Goal: Information Seeking & Learning: Learn about a topic

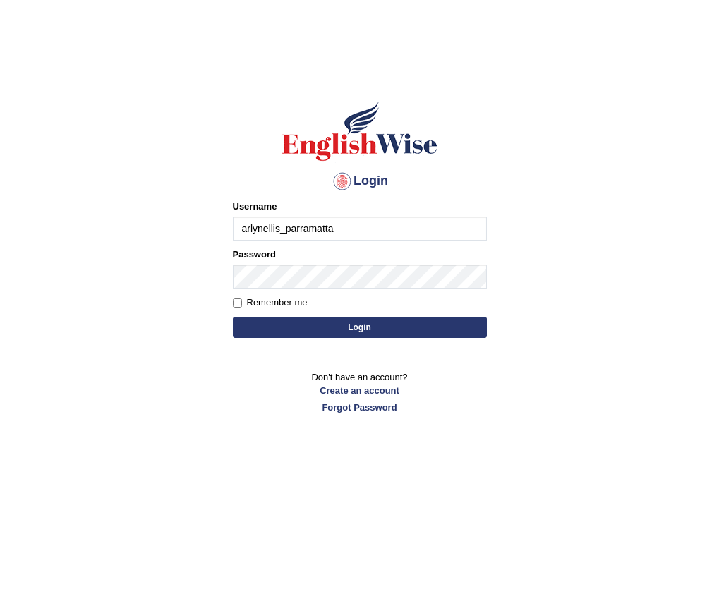
type input "arlynellis_parramatta"
click at [374, 334] on button "Login" at bounding box center [360, 327] width 254 height 21
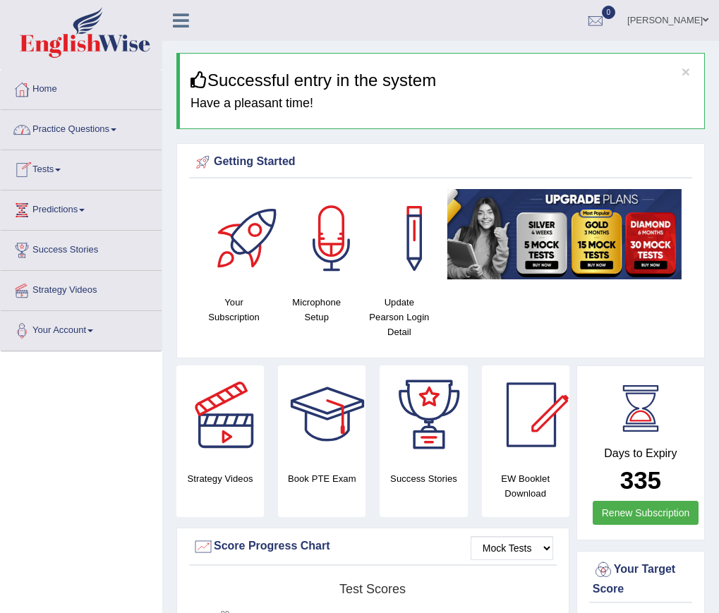
click at [121, 132] on link "Practice Questions" at bounding box center [81, 127] width 161 height 35
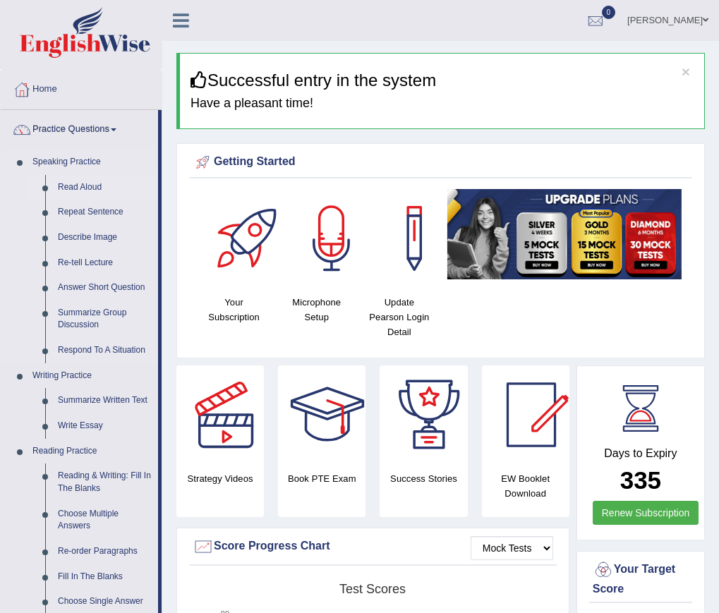
click at [102, 191] on link "Read Aloud" at bounding box center [105, 187] width 107 height 25
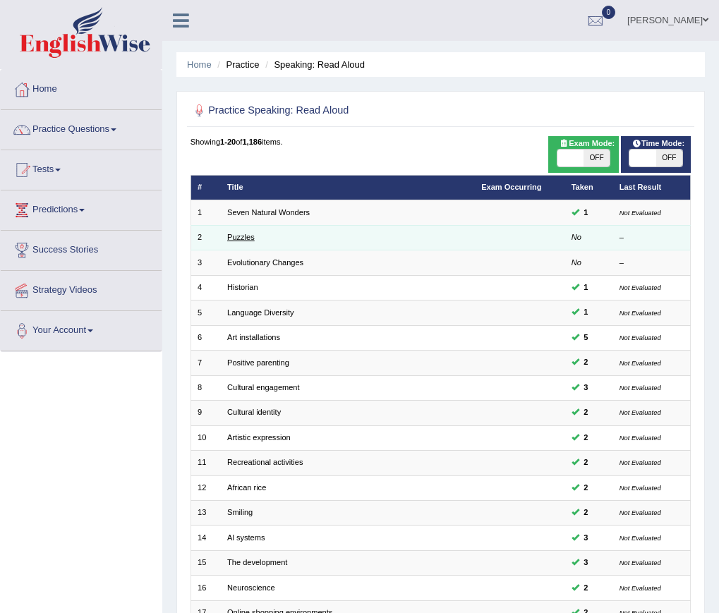
click at [248, 236] on link "Puzzles" at bounding box center [241, 237] width 28 height 8
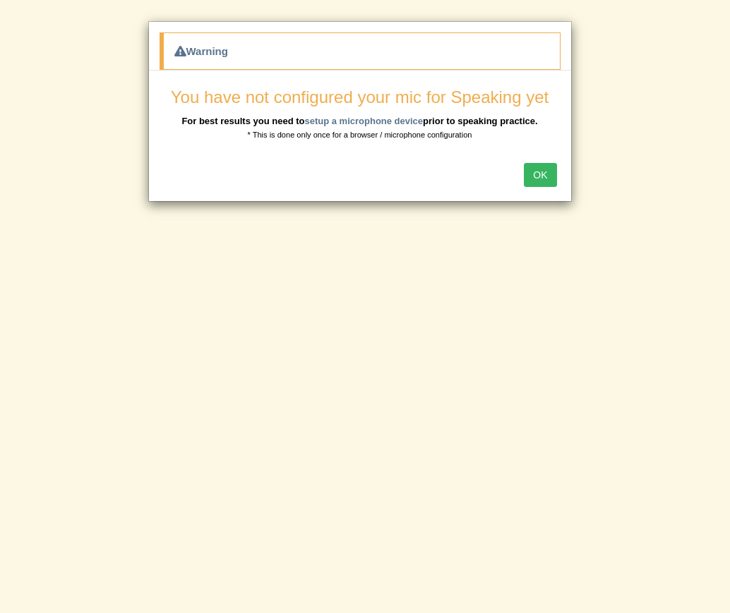
click at [547, 177] on button "OK" at bounding box center [540, 175] width 32 height 24
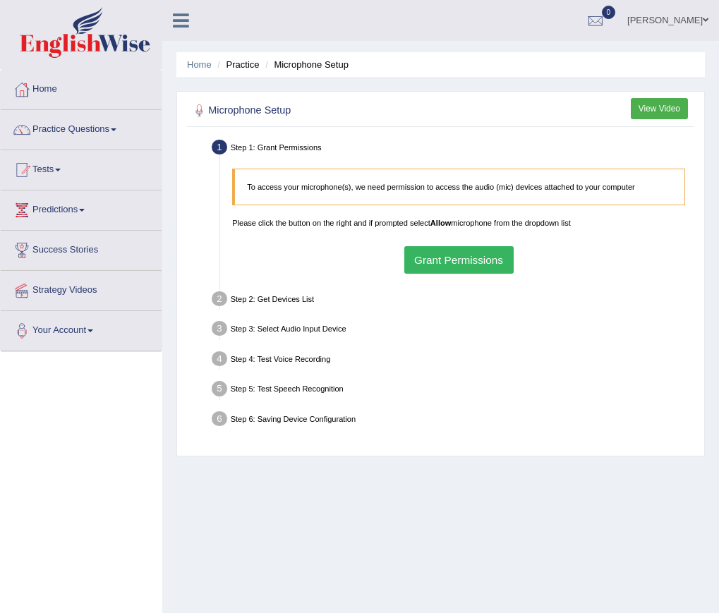
click at [466, 243] on div "To access your microphone(s), we need permission to access the audio (mic) devi…" at bounding box center [458, 221] width 465 height 118
click at [468, 260] on button "Grant Permissions" at bounding box center [458, 260] width 109 height 28
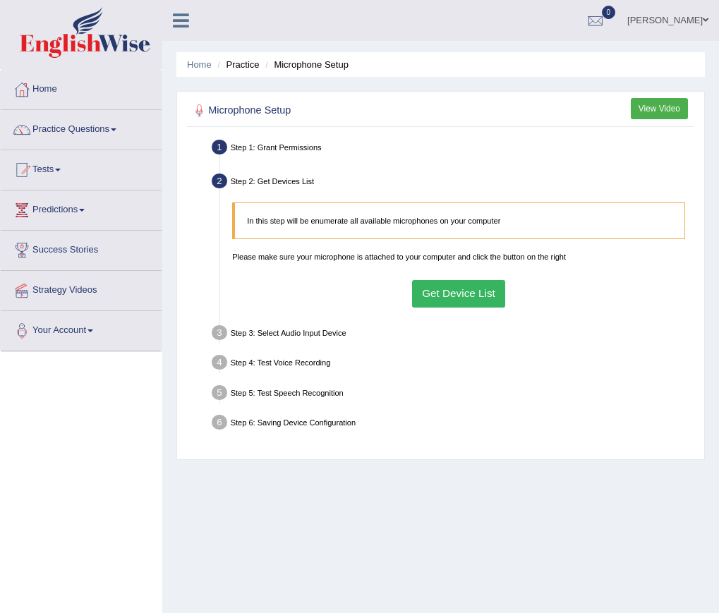
click at [480, 294] on button "Get Device List" at bounding box center [459, 294] width 94 height 28
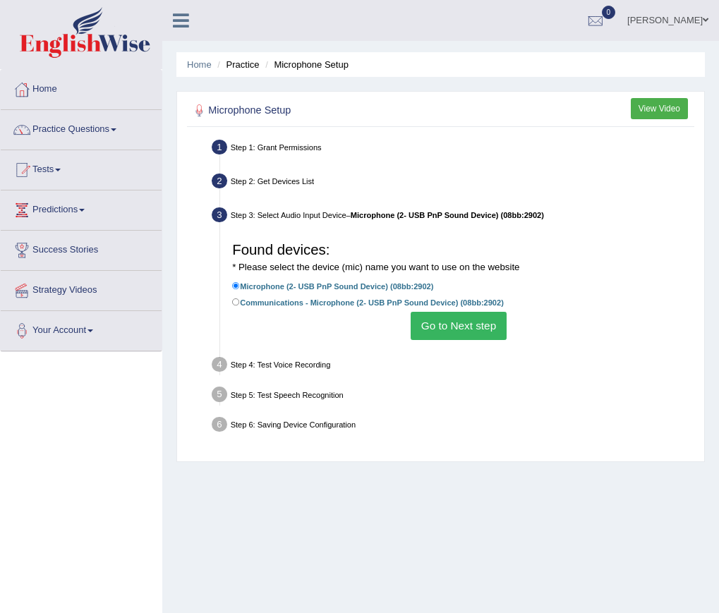
click at [479, 335] on button "Go to Next step" at bounding box center [458, 326] width 95 height 28
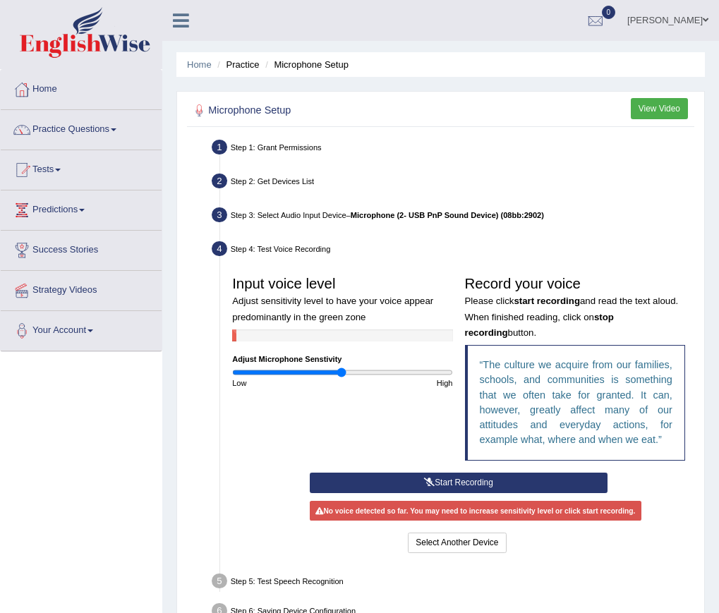
click at [494, 488] on button "Start Recording" at bounding box center [459, 483] width 298 height 20
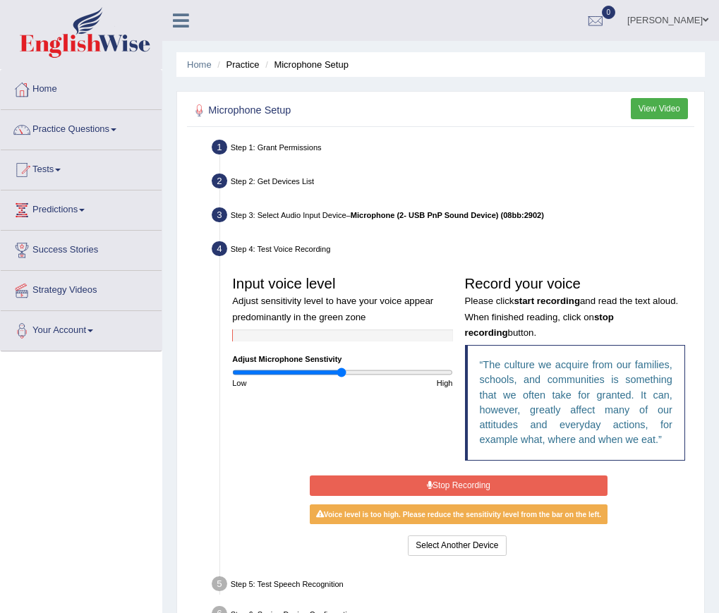
click at [445, 488] on button "Stop Recording" at bounding box center [459, 486] width 298 height 20
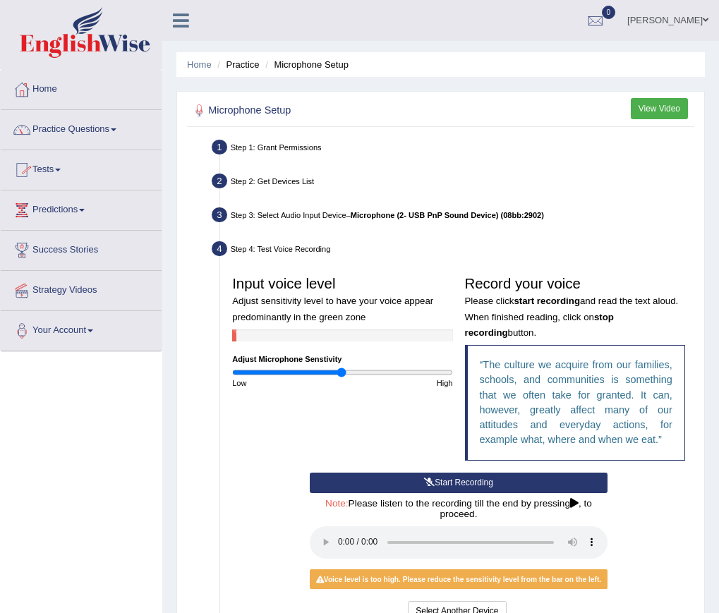
click at [122, 133] on link "Practice Questions" at bounding box center [81, 127] width 161 height 35
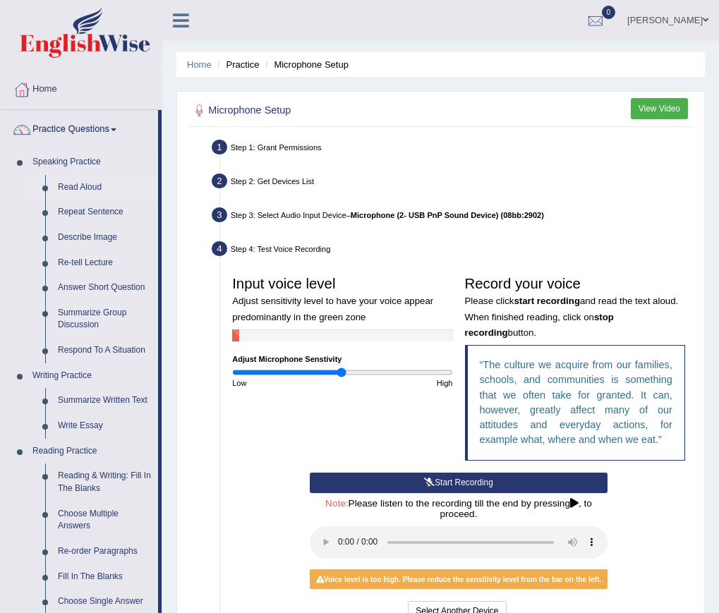
click at [86, 182] on link "Read Aloud" at bounding box center [105, 187] width 107 height 25
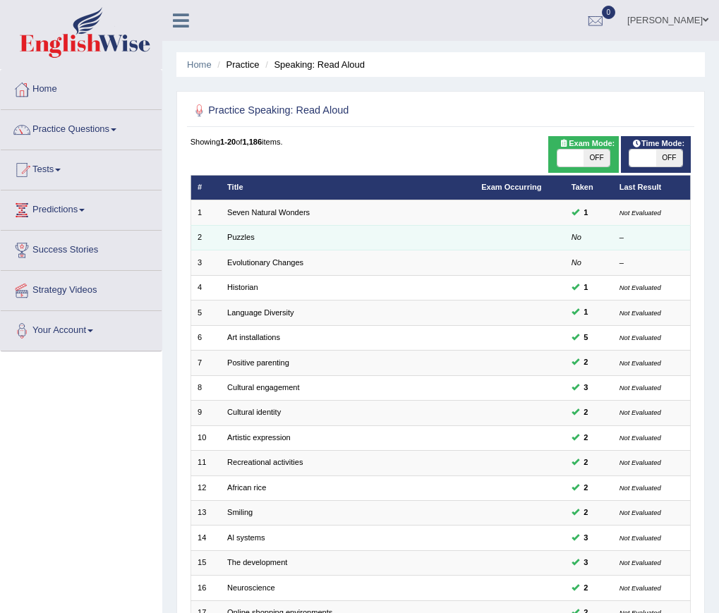
click at [370, 241] on td "Puzzles" at bounding box center [348, 237] width 254 height 25
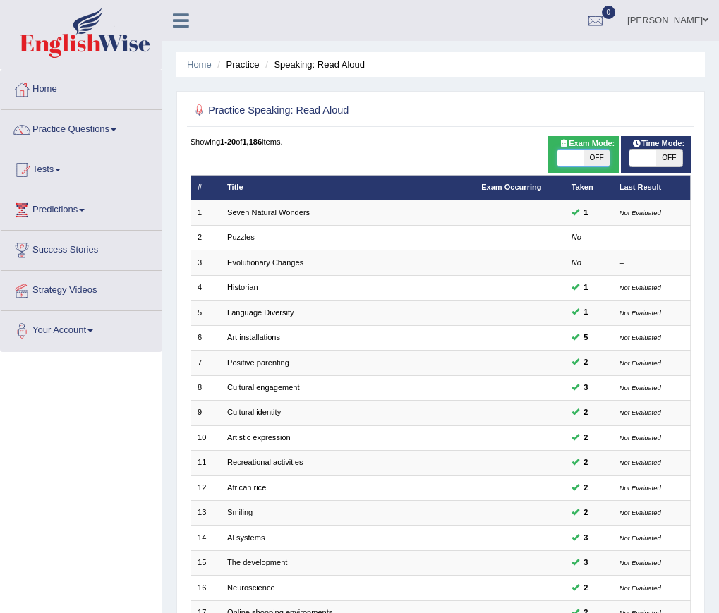
click at [558, 156] on span at bounding box center [570, 158] width 26 height 17
checkbox input "true"
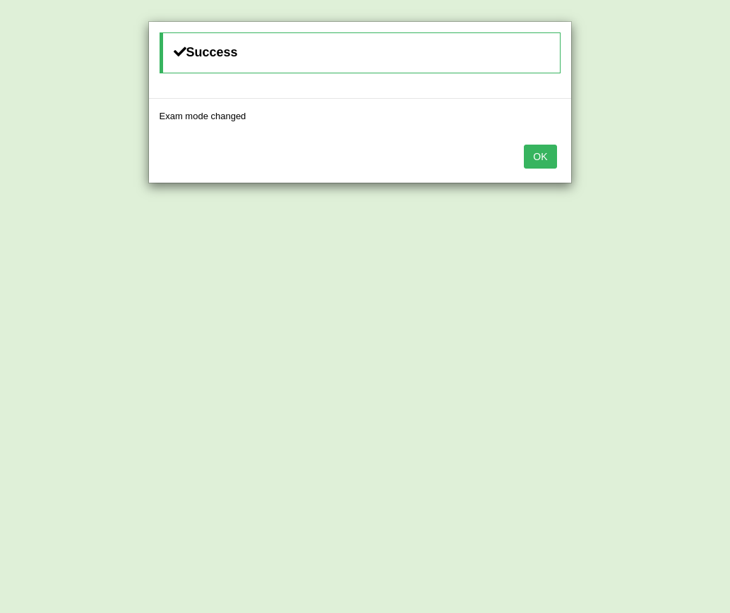
click at [538, 157] on button "OK" at bounding box center [540, 157] width 32 height 24
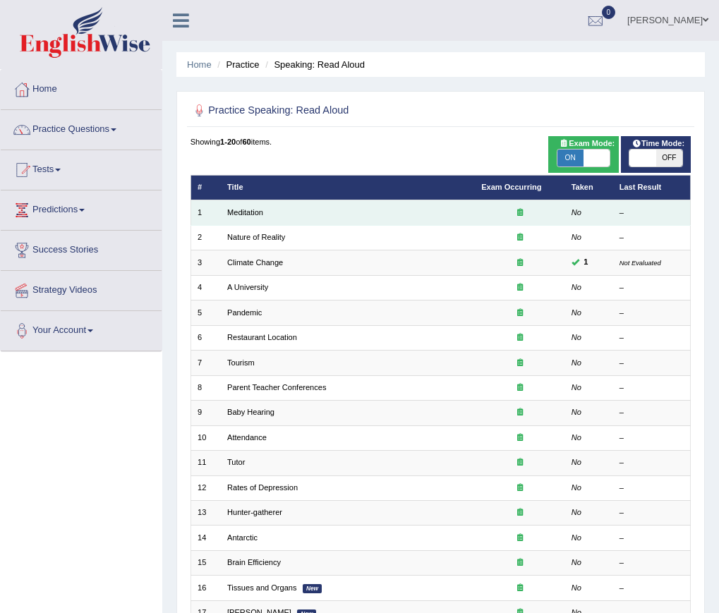
click at [336, 212] on td "Meditation" at bounding box center [348, 212] width 254 height 25
click at [236, 207] on td "Meditation" at bounding box center [348, 212] width 254 height 25
click at [238, 212] on link "Meditation" at bounding box center [245, 212] width 36 height 8
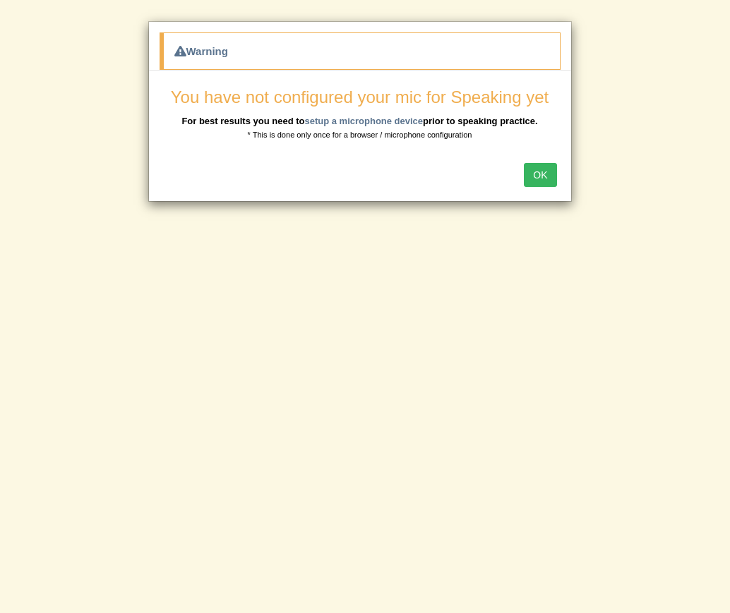
click at [541, 179] on button "OK" at bounding box center [540, 175] width 32 height 24
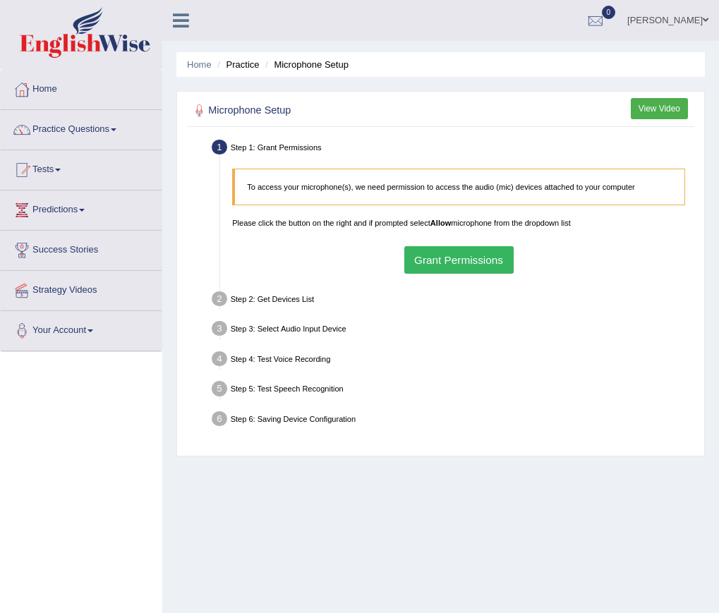
click at [447, 265] on button "Grant Permissions" at bounding box center [458, 260] width 109 height 28
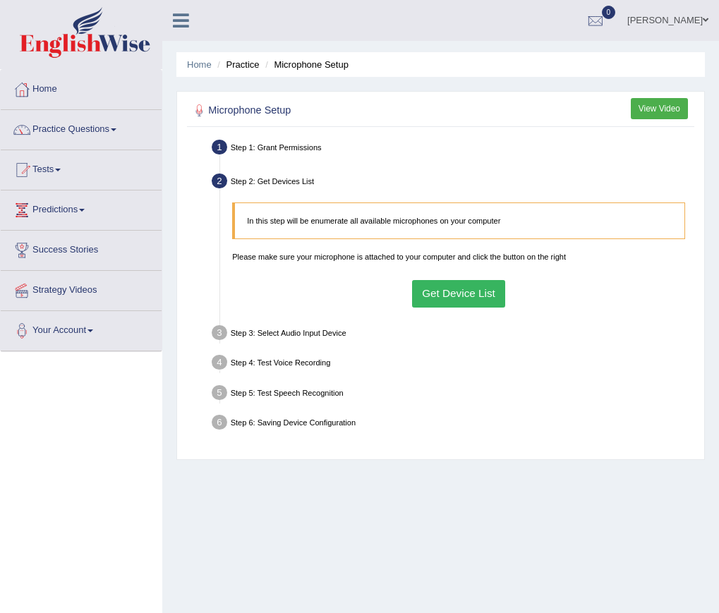
click at [451, 291] on button "Get Device List" at bounding box center [459, 294] width 94 height 28
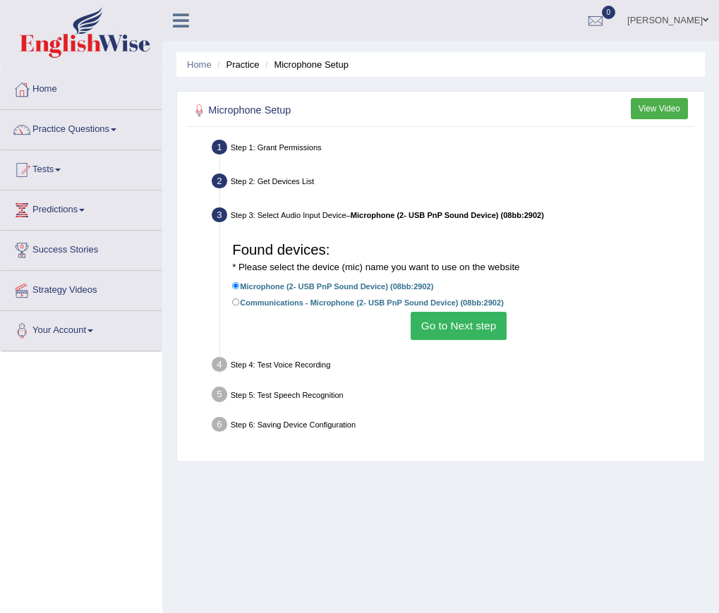
click at [450, 325] on button "Go to Next step" at bounding box center [458, 326] width 95 height 28
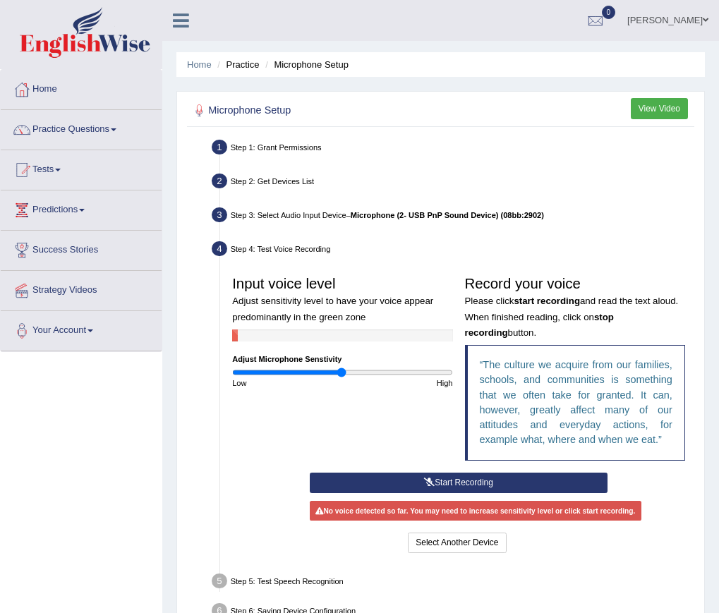
click at [485, 484] on button "Start Recording" at bounding box center [459, 483] width 298 height 20
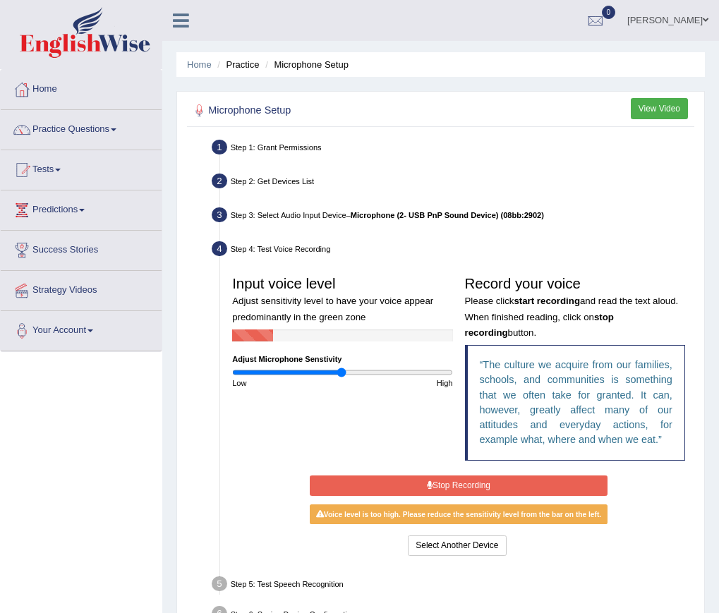
click at [490, 484] on button "Stop Recording" at bounding box center [459, 486] width 298 height 20
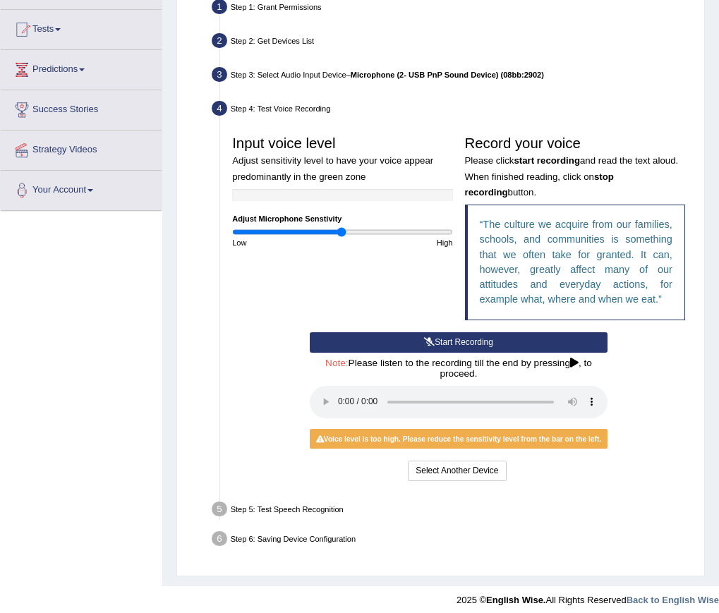
scroll to position [141, 0]
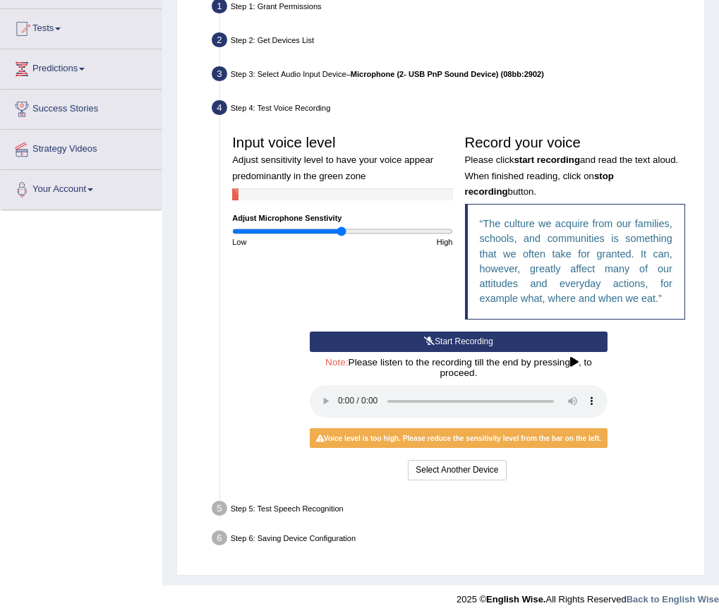
click at [267, 507] on div "Step 5: Test Speech Recognition" at bounding box center [453, 510] width 492 height 26
click at [504, 516] on div "Step 5: Test Speech Recognition" at bounding box center [453, 510] width 492 height 26
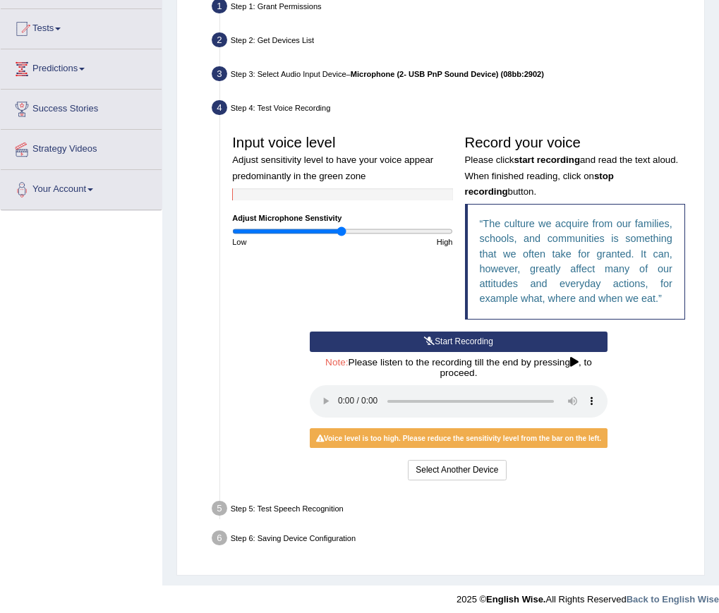
click at [612, 508] on div "Step 5: Test Speech Recognition" at bounding box center [453, 510] width 492 height 26
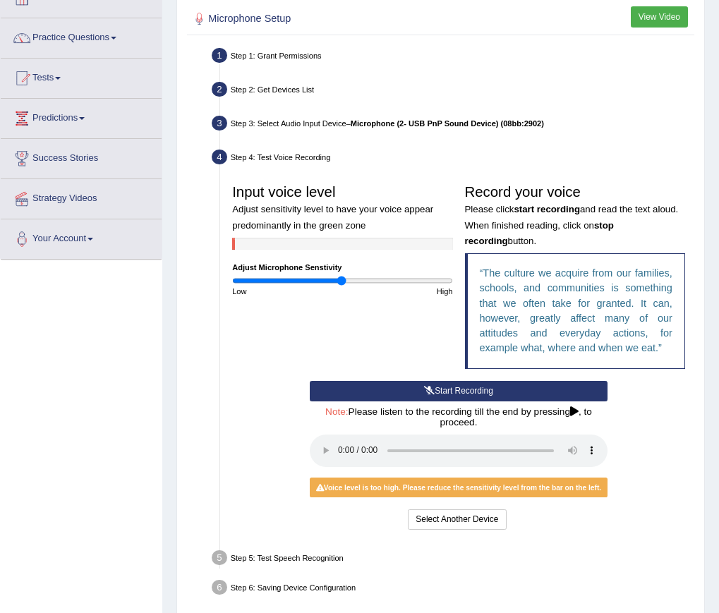
scroll to position [0, 0]
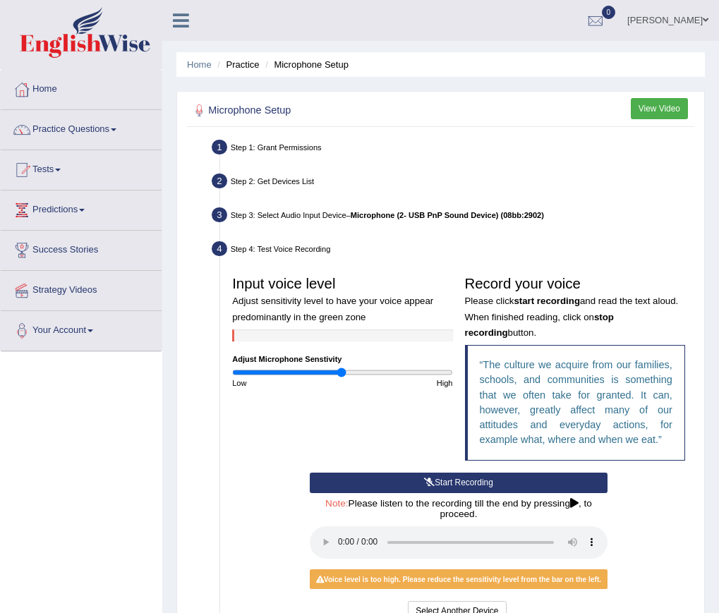
click at [574, 504] on icon at bounding box center [574, 504] width 8 height 10
click at [536, 579] on div "Voice level is too high. Please reduce the sensitivity level from the bar on th…" at bounding box center [458, 579] width 297 height 20
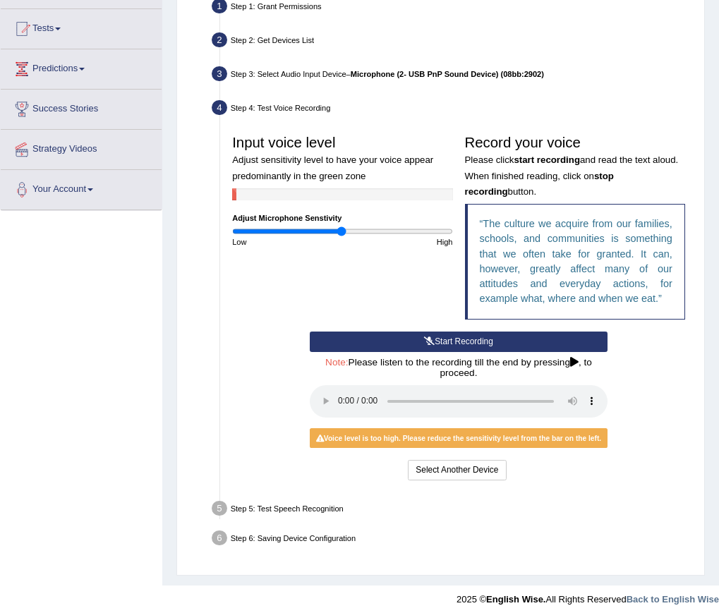
scroll to position [149, 0]
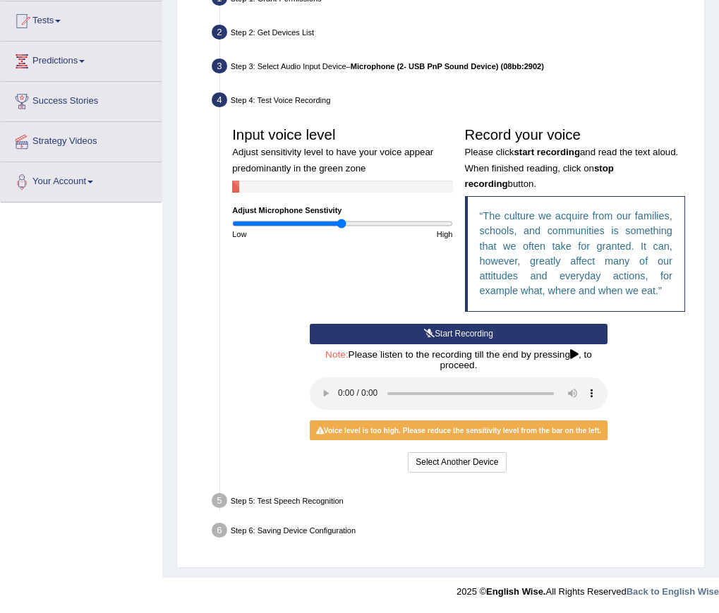
click at [617, 448] on div "Start Recording Stop Recording Note: Please listen to the recording till the en…" at bounding box center [458, 400] width 465 height 152
click at [489, 466] on button "Select Another Device" at bounding box center [457, 462] width 98 height 20
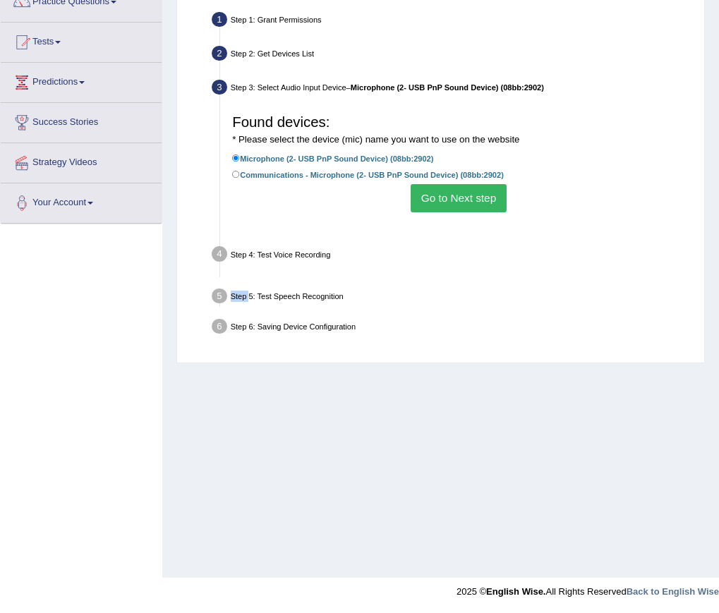
scroll to position [128, 0]
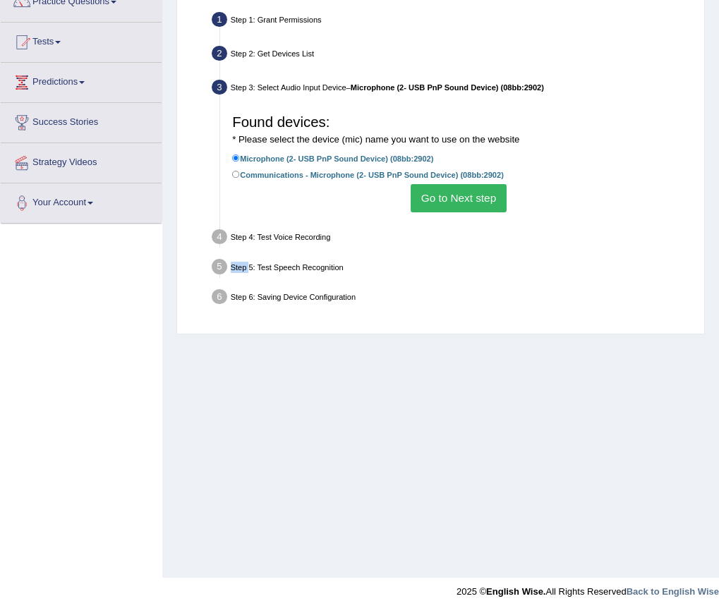
click at [444, 204] on button "Go to Next step" at bounding box center [458, 198] width 95 height 28
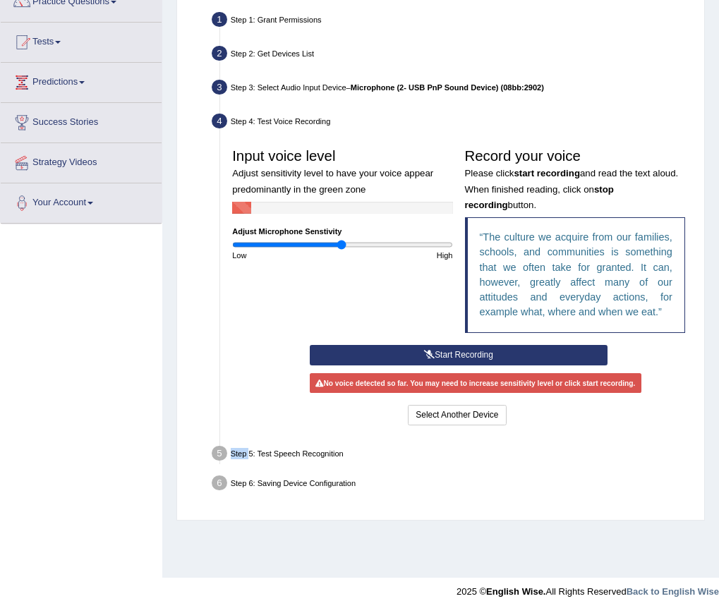
click at [461, 354] on button "Start Recording" at bounding box center [459, 355] width 298 height 20
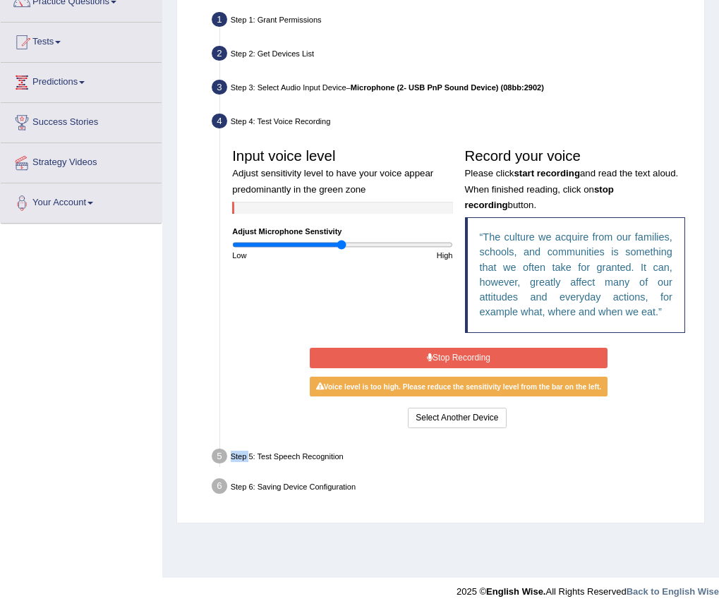
click at [463, 354] on button "Stop Recording" at bounding box center [459, 358] width 298 height 20
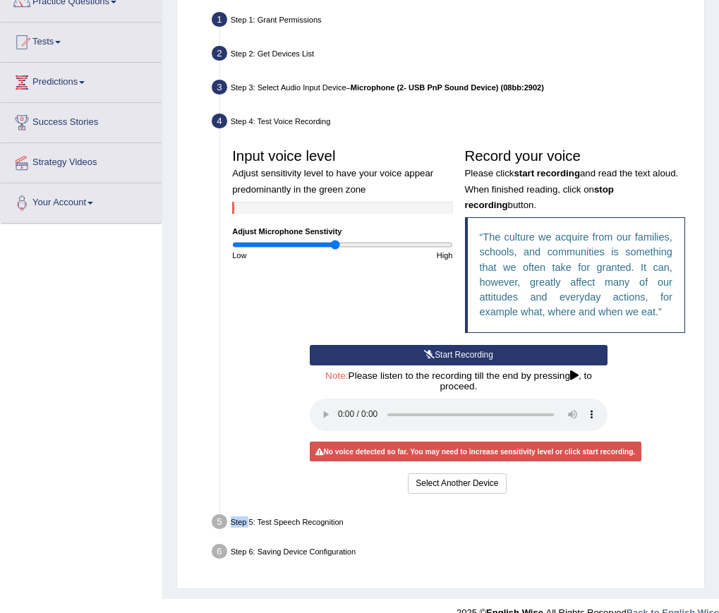
click at [334, 245] on input "range" at bounding box center [342, 245] width 220 height 10
click at [348, 245] on input "range" at bounding box center [342, 245] width 220 height 10
type input "1.42"
click at [386, 247] on input "range" at bounding box center [342, 245] width 220 height 10
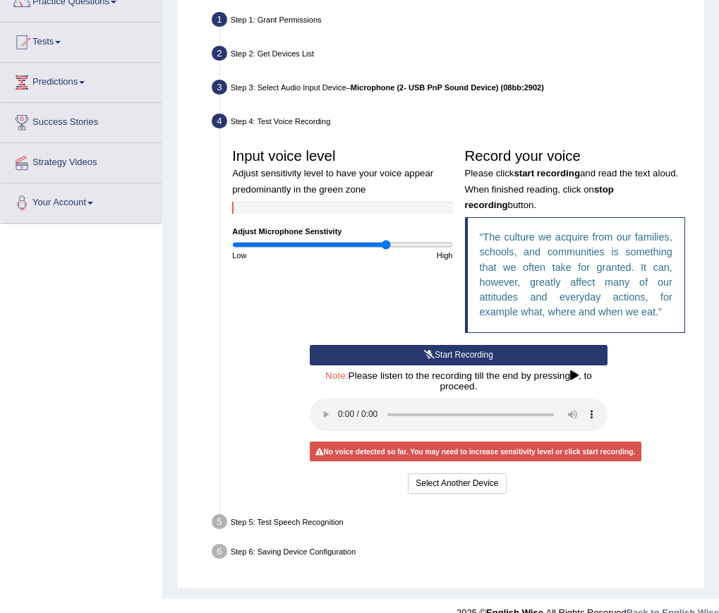
click at [589, 454] on div "No voice detected so far. You may need to increase sensitivity level or click s…" at bounding box center [476, 452] width 332 height 20
click at [462, 347] on button "Start Recording" at bounding box center [459, 355] width 298 height 20
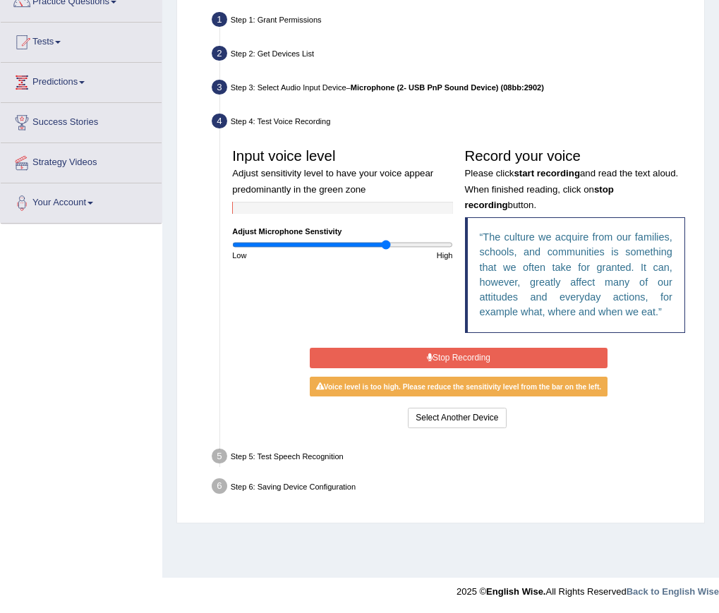
click at [461, 356] on button "Stop Recording" at bounding box center [459, 358] width 298 height 20
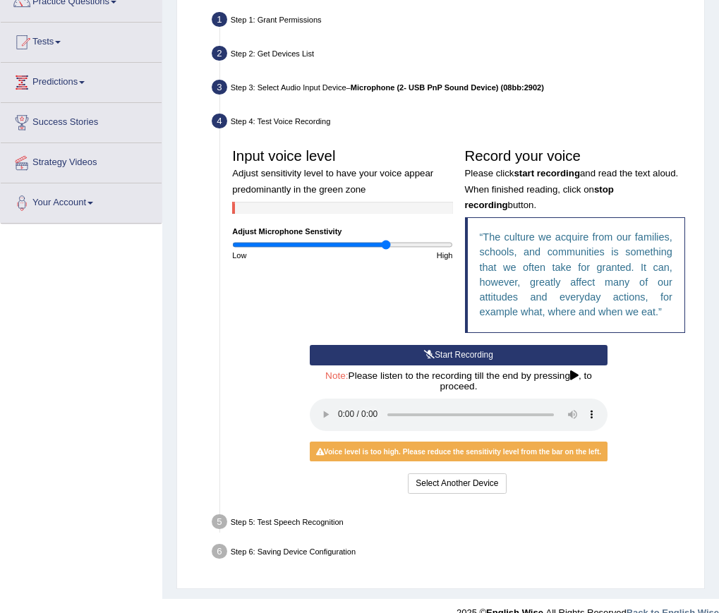
click at [576, 375] on icon at bounding box center [574, 376] width 8 height 10
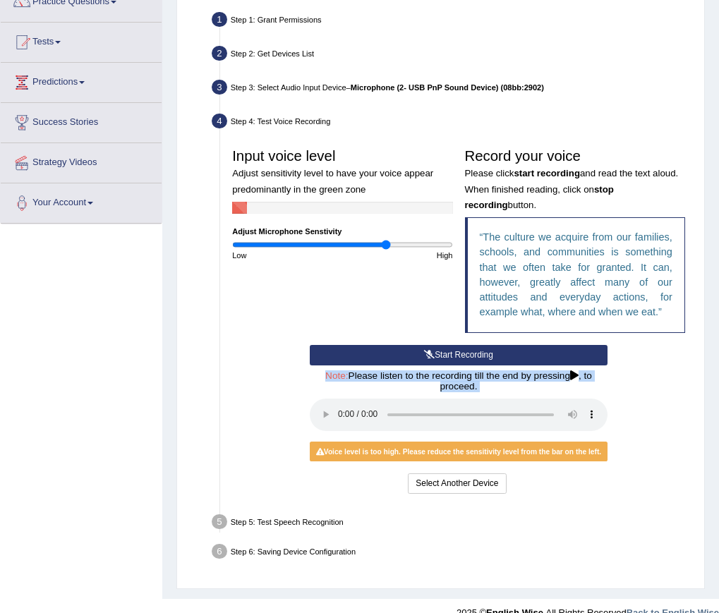
click at [576, 375] on icon at bounding box center [574, 376] width 8 height 10
click at [689, 399] on div "Start Recording Stop Recording Note: Please listen to the recording till the en…" at bounding box center [458, 421] width 465 height 152
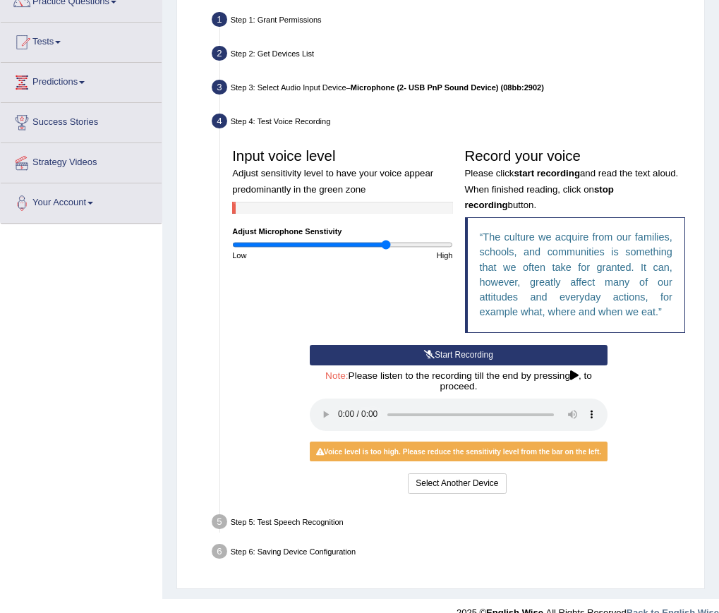
click at [689, 399] on div "Start Recording Stop Recording Note: Please listen to the recording till the en…" at bounding box center [458, 421] width 465 height 152
click at [78, 77] on link "Predictions" at bounding box center [81, 80] width 161 height 35
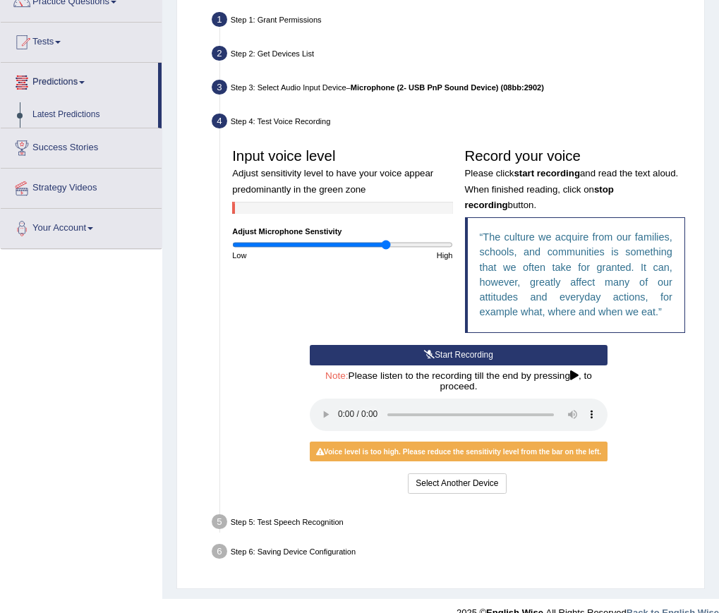
click at [87, 85] on link "Predictions" at bounding box center [79, 80] width 157 height 35
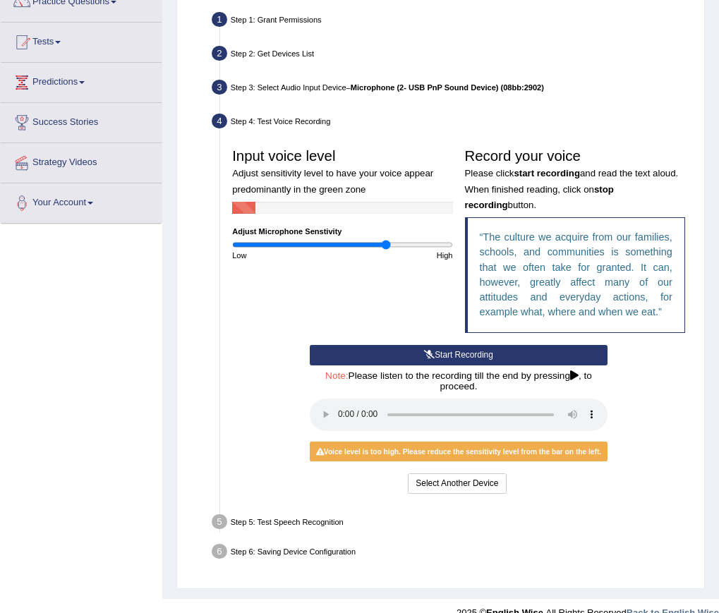
click at [87, 77] on link "Predictions" at bounding box center [81, 80] width 161 height 35
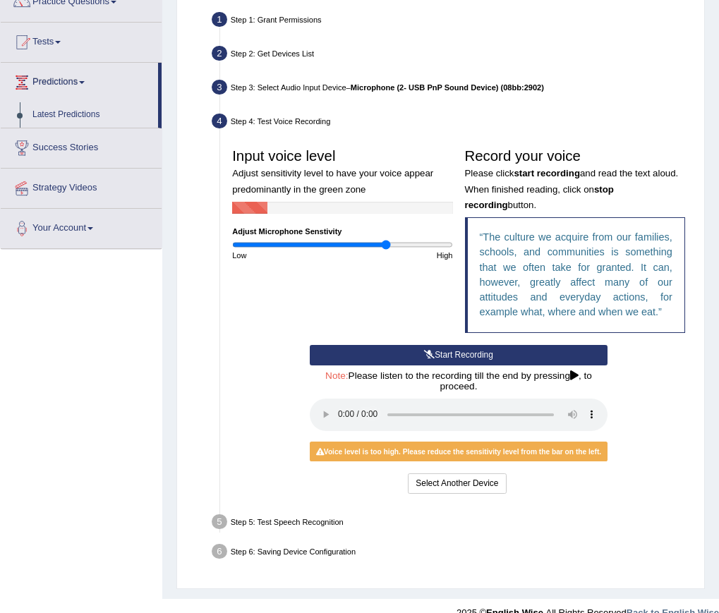
click at [88, 77] on link "Predictions" at bounding box center [79, 80] width 157 height 35
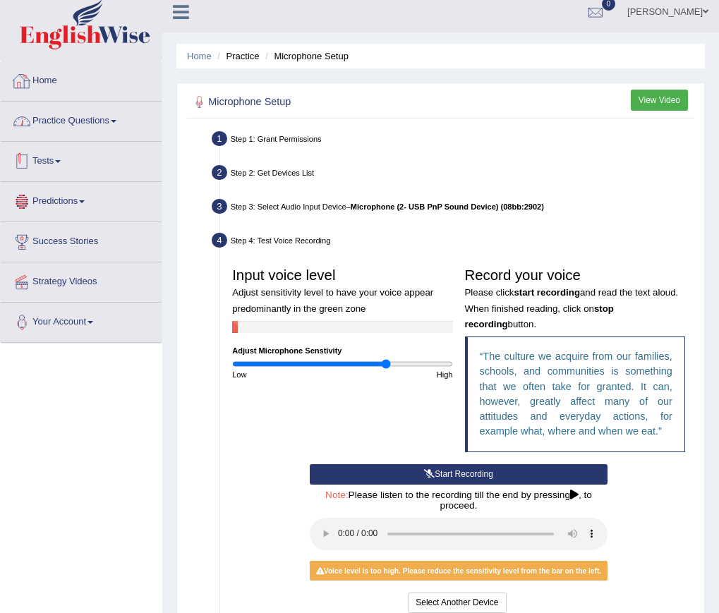
scroll to position [0, 0]
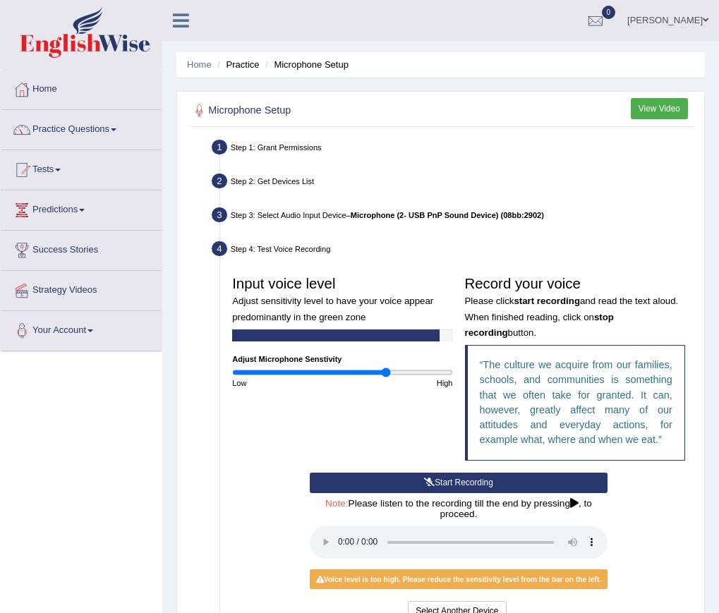
click at [119, 138] on link "Practice Questions" at bounding box center [81, 127] width 161 height 35
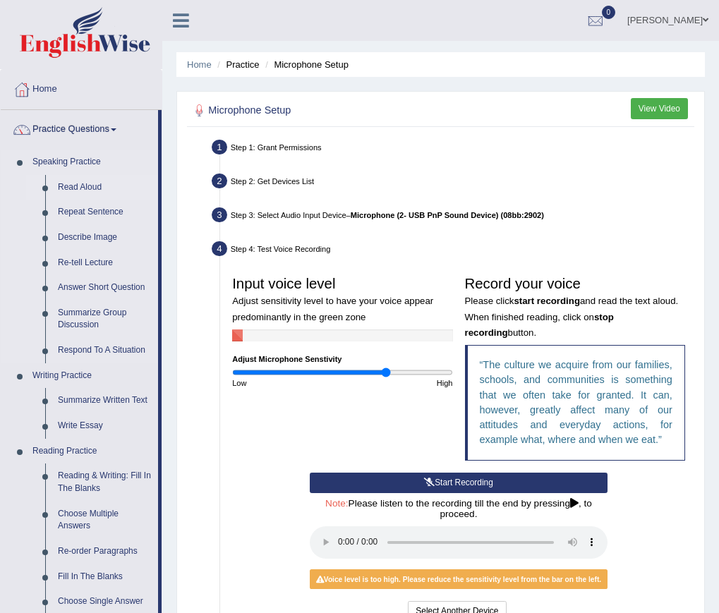
click at [91, 187] on link "Read Aloud" at bounding box center [105, 187] width 107 height 25
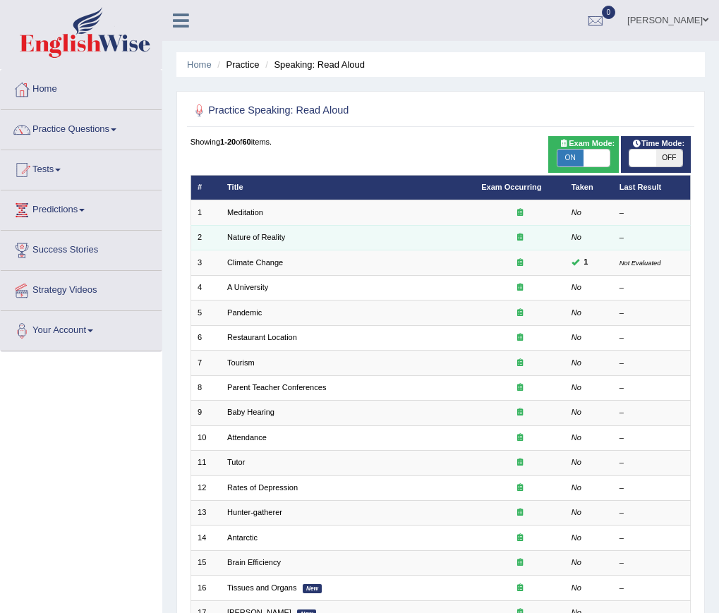
click at [585, 244] on td "No" at bounding box center [588, 237] width 48 height 25
click at [236, 236] on link "Nature of Reality" at bounding box center [256, 237] width 58 height 8
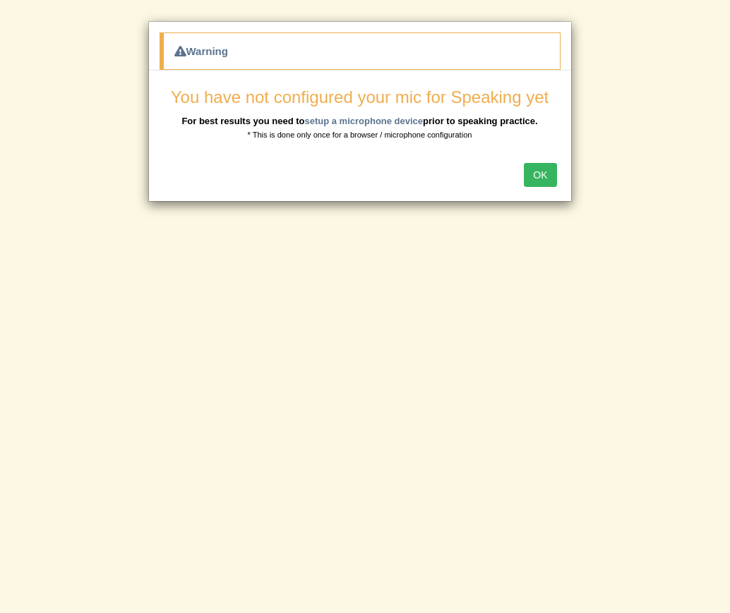
click at [542, 172] on button "OK" at bounding box center [540, 175] width 32 height 24
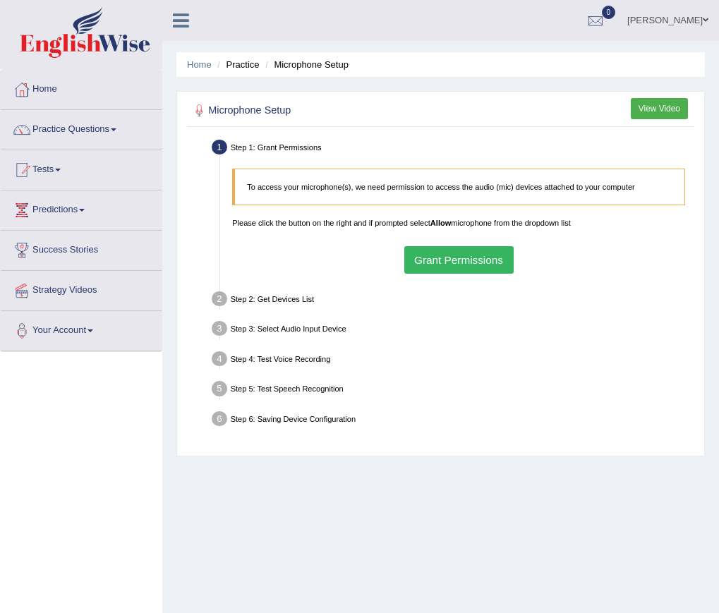
click at [210, 421] on div "Step 6: Saving Device Configuration" at bounding box center [453, 421] width 492 height 26
click at [291, 191] on p "To access your microphone(s), we need permission to access the audio (mic) devi…" at bounding box center [459, 186] width 425 height 11
click at [480, 256] on button "Grant Permissions" at bounding box center [458, 260] width 109 height 28
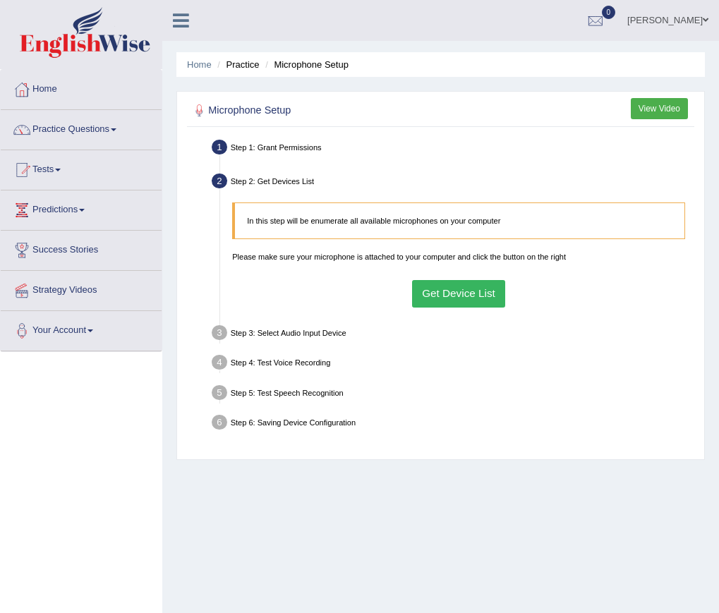
click at [455, 290] on button "Get Device List" at bounding box center [459, 294] width 94 height 28
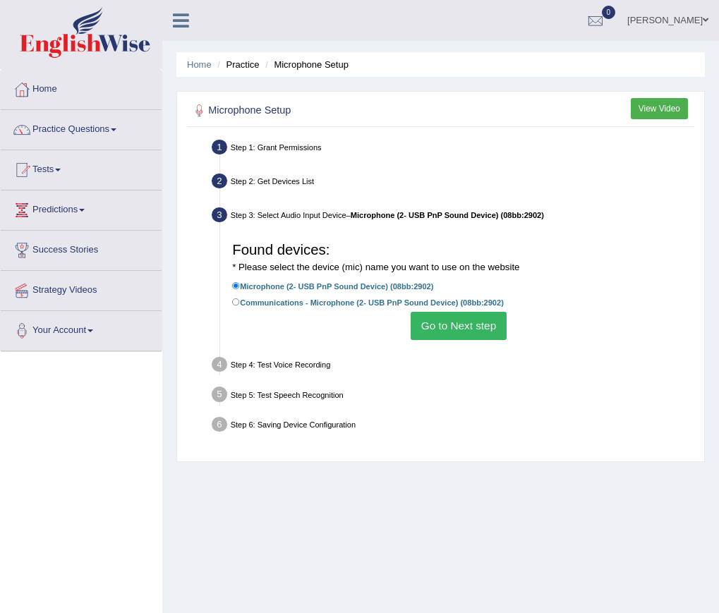
click at [453, 327] on button "Go to Next step" at bounding box center [458, 326] width 95 height 28
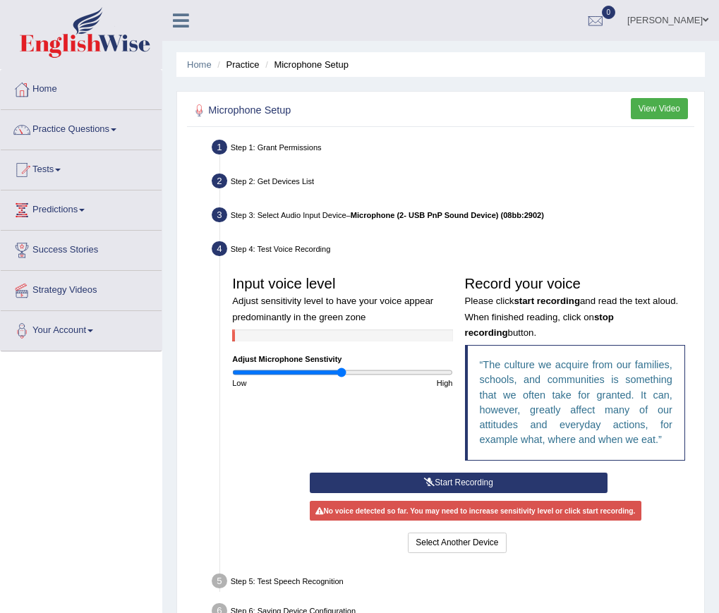
click at [419, 406] on div "Input voice level Adjust sensitivity level to have your voice appear predominan…" at bounding box center [458, 371] width 465 height 202
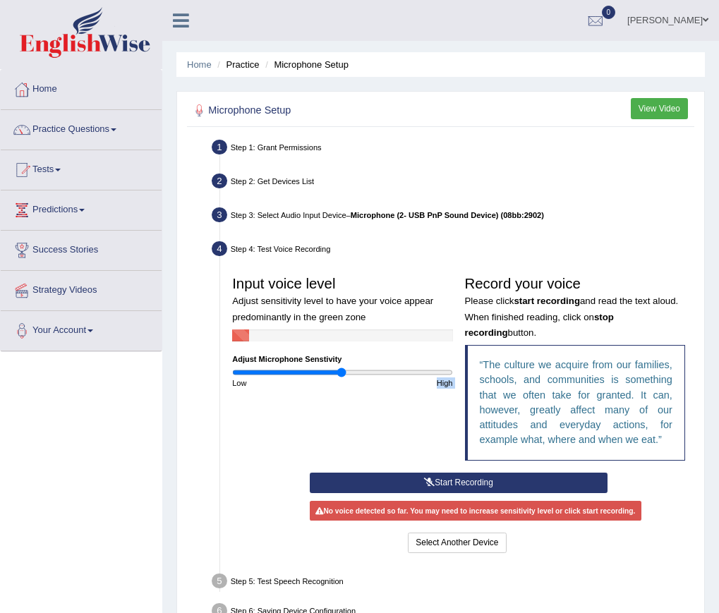
click at [451, 478] on button "Start Recording" at bounding box center [459, 483] width 298 height 20
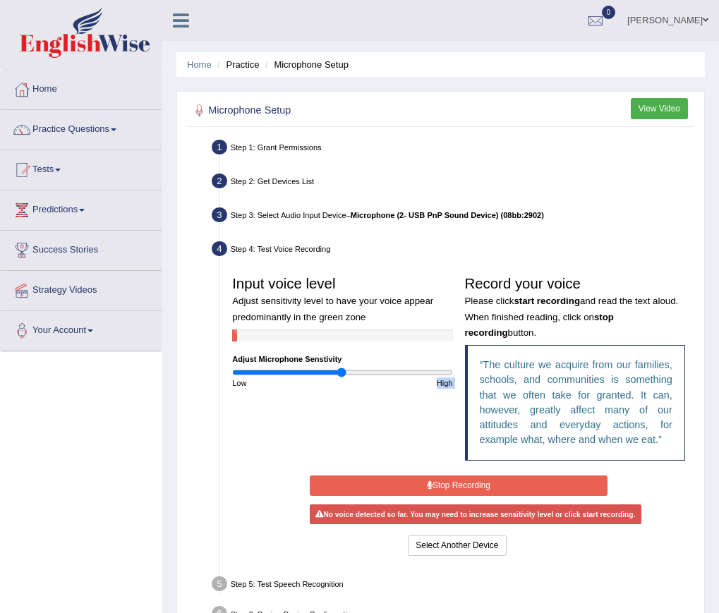
click at [445, 481] on button "Stop Recording" at bounding box center [459, 486] width 298 height 20
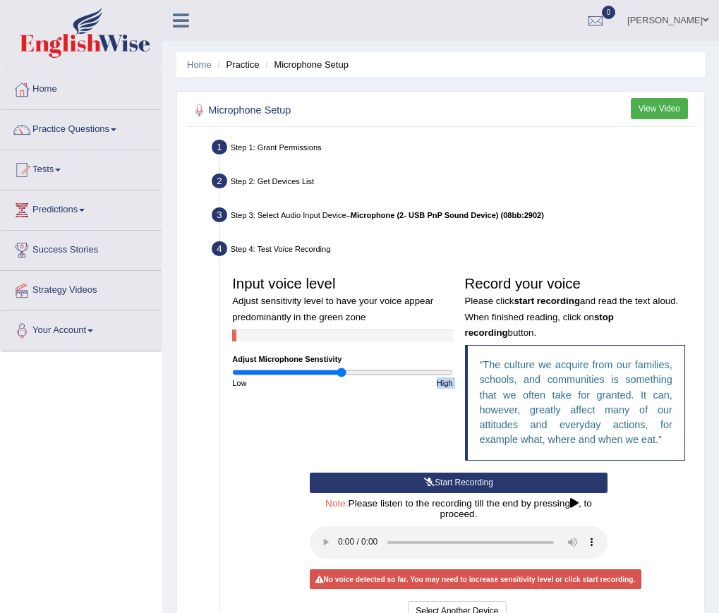
click at [445, 481] on button "Start Recording" at bounding box center [459, 483] width 298 height 20
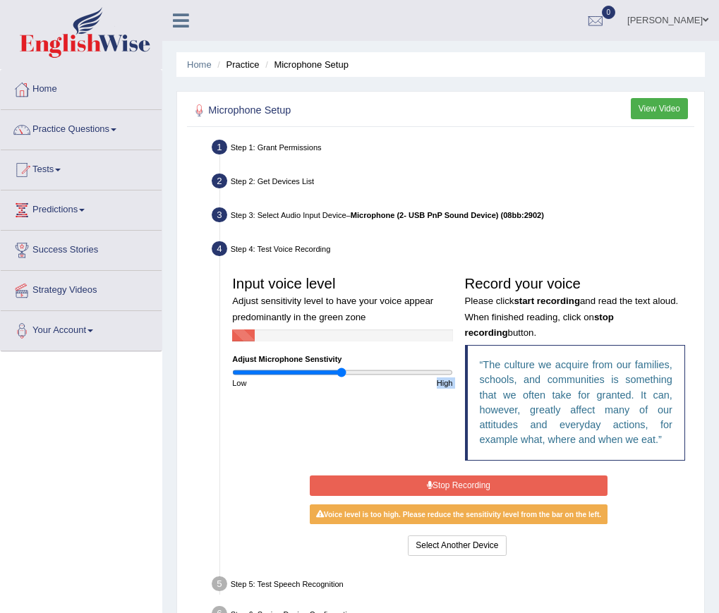
click at [447, 482] on button "Stop Recording" at bounding box center [459, 486] width 298 height 20
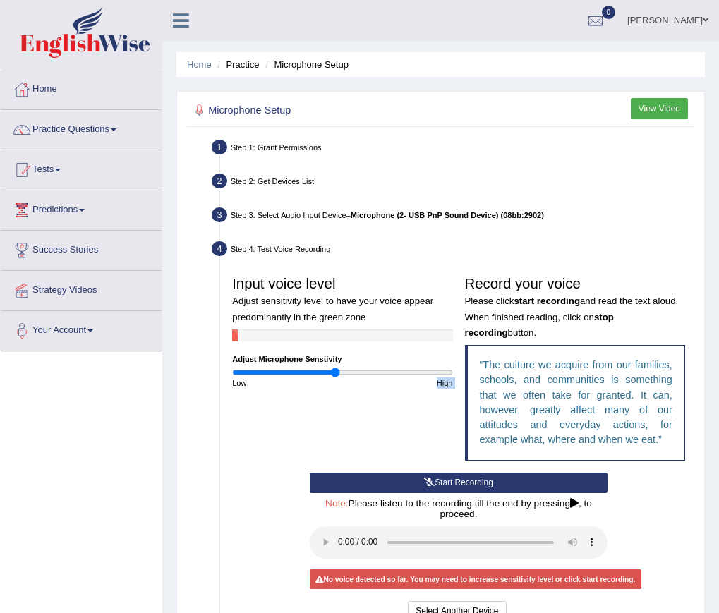
click at [336, 373] on input "range" at bounding box center [342, 373] width 220 height 10
click at [461, 481] on button "Start Recording" at bounding box center [459, 483] width 298 height 20
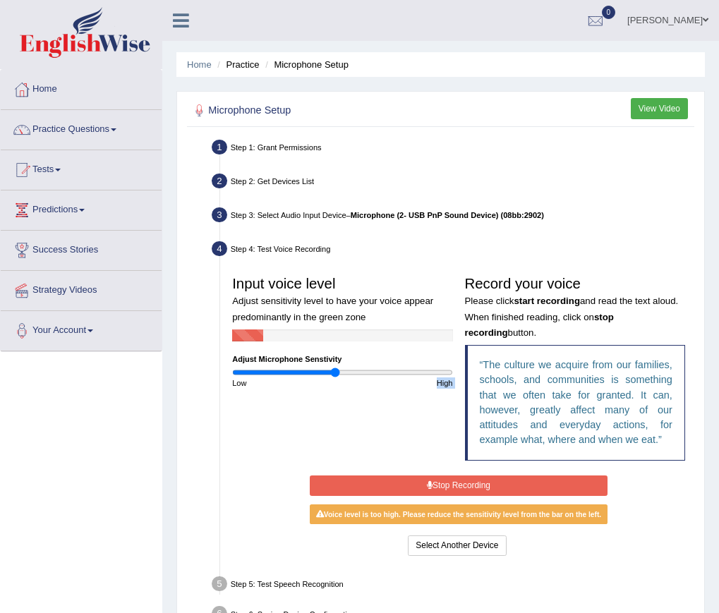
click at [471, 482] on button "Stop Recording" at bounding box center [459, 486] width 298 height 20
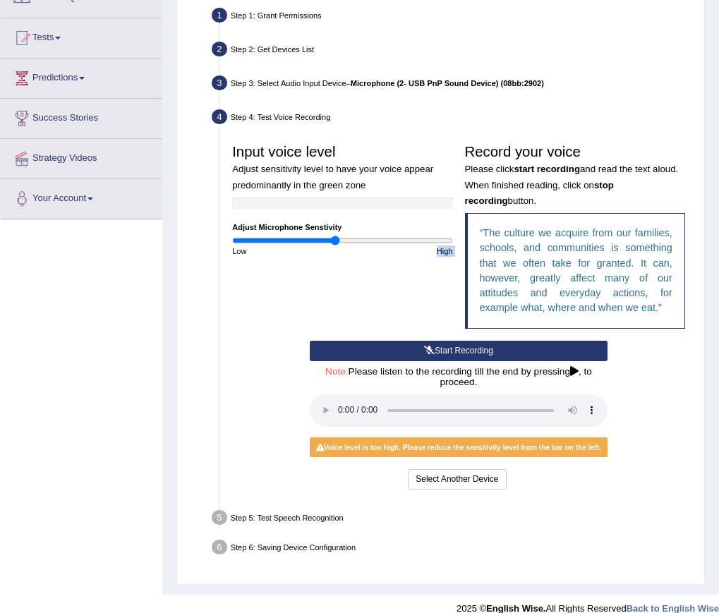
scroll to position [141, 0]
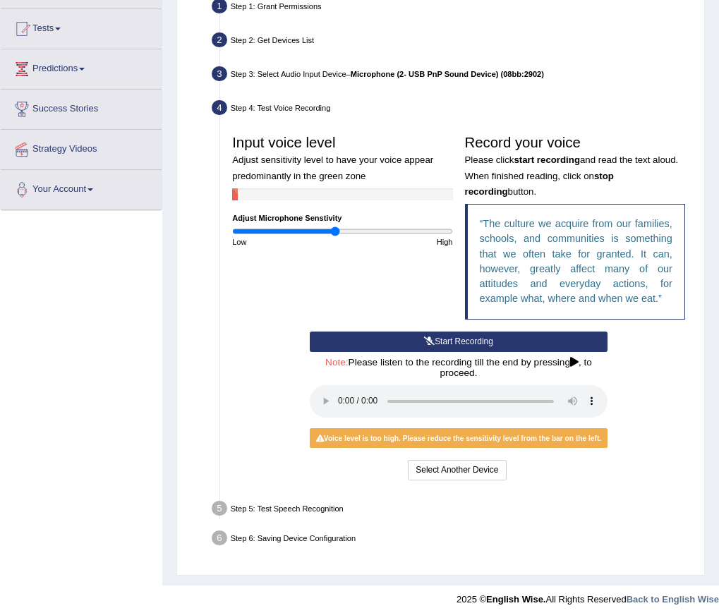
click at [327, 266] on div "Input voice level Adjust sensitivity level to have your voice appear predominan…" at bounding box center [458, 229] width 465 height 202
click at [559, 219] on q "The culture we acquire from our families, schools, and communities is something…" at bounding box center [576, 261] width 193 height 86
click at [677, 519] on div "Step 5: Test Speech Recognition" at bounding box center [453, 510] width 492 height 26
click at [603, 511] on div "Step 5: Test Speech Recognition" at bounding box center [453, 510] width 492 height 26
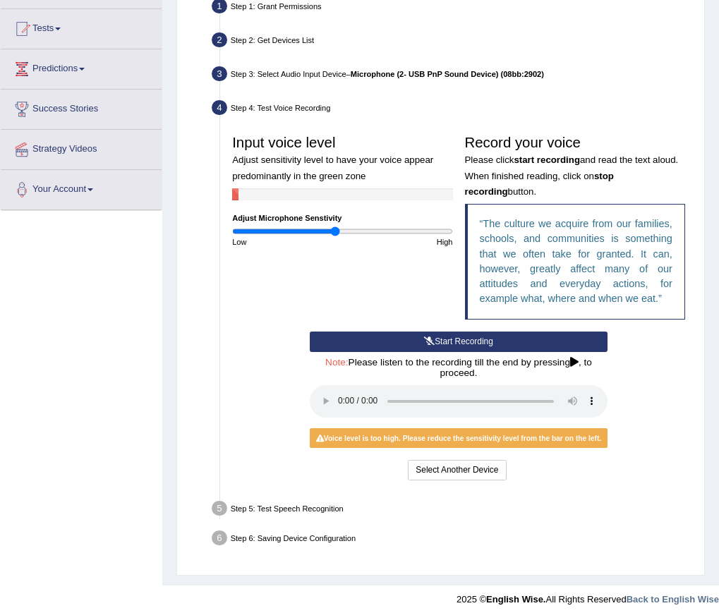
click at [603, 511] on div "Step 5: Test Speech Recognition" at bounding box center [453, 510] width 492 height 26
click at [366, 497] on div "Step 5: Test Speech Recognition" at bounding box center [453, 510] width 492 height 26
click at [369, 497] on div "Step 5: Test Speech Recognition" at bounding box center [453, 510] width 492 height 26
click at [385, 442] on div "Voice level is too high. Please reduce the sensitivity level from the bar on th…" at bounding box center [458, 438] width 297 height 20
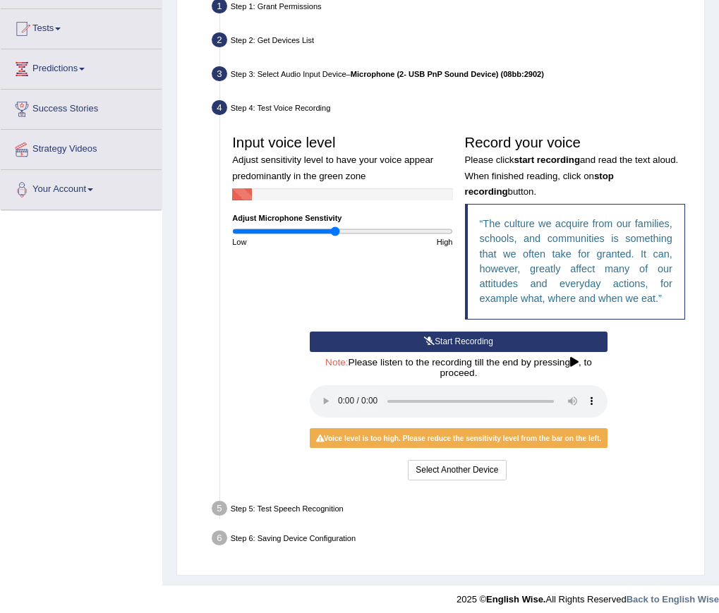
click at [701, 530] on div "Microphone Setup View Video Step 1: Grant Permissions To access your microphone…" at bounding box center [440, 263] width 528 height 626
click at [330, 236] on div "Low" at bounding box center [284, 241] width 116 height 11
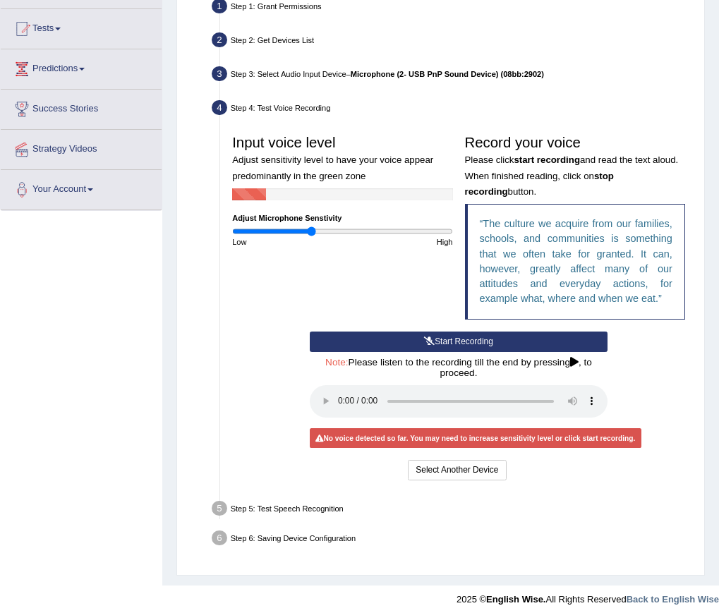
type input "0.72"
click at [312, 234] on input "range" at bounding box center [342, 231] width 220 height 10
click at [468, 341] on button "Start Recording" at bounding box center [459, 342] width 298 height 20
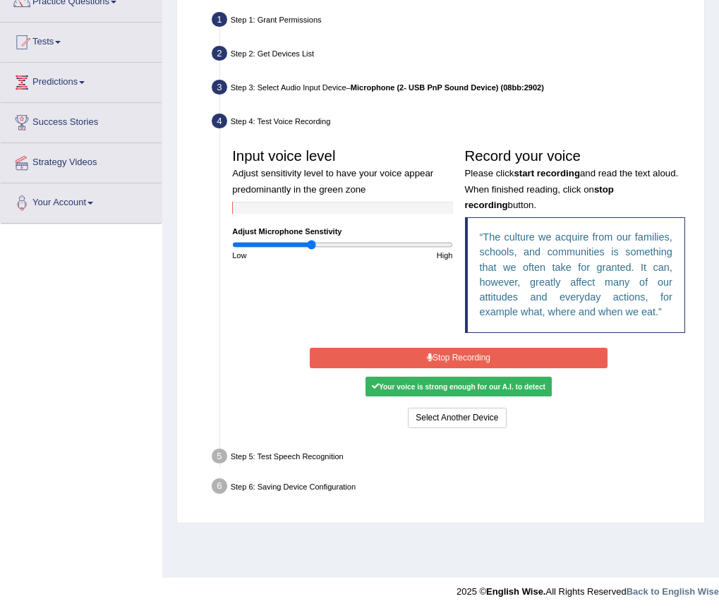
click at [459, 353] on button "Stop Recording" at bounding box center [459, 358] width 298 height 20
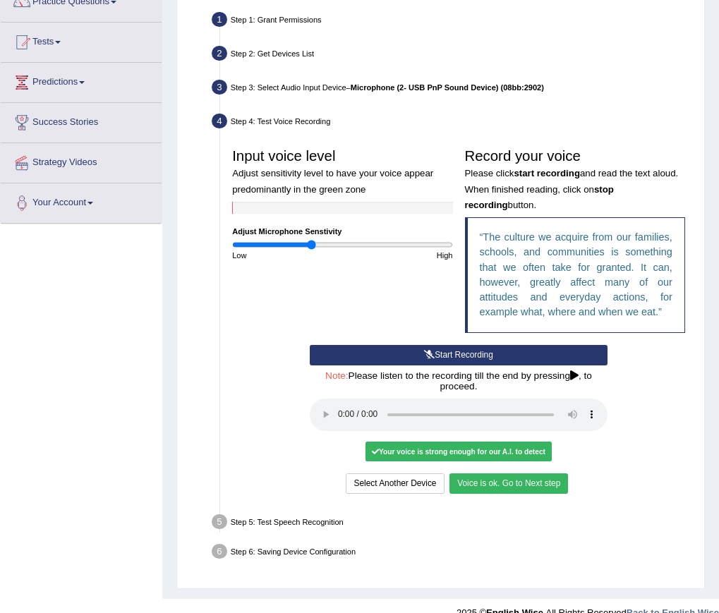
click at [514, 480] on button "Voice is ok. Go to Next step" at bounding box center [508, 483] width 119 height 20
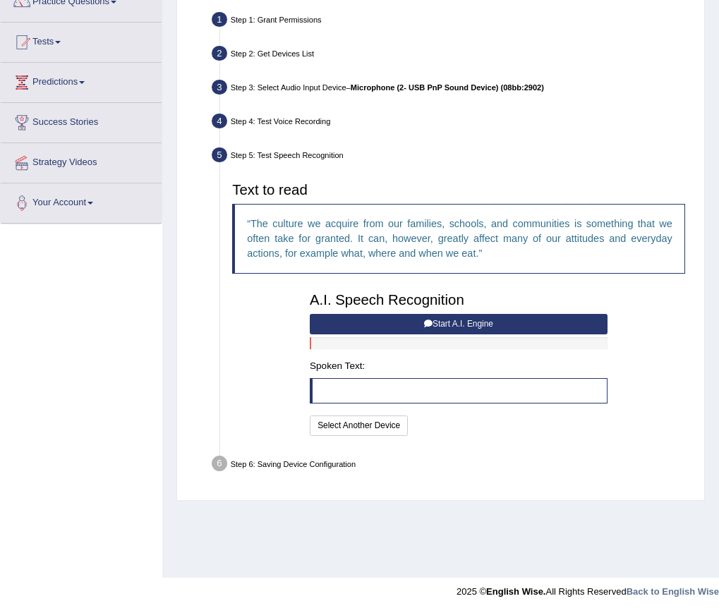
click at [466, 320] on button "Start A.I. Engine" at bounding box center [459, 324] width 298 height 20
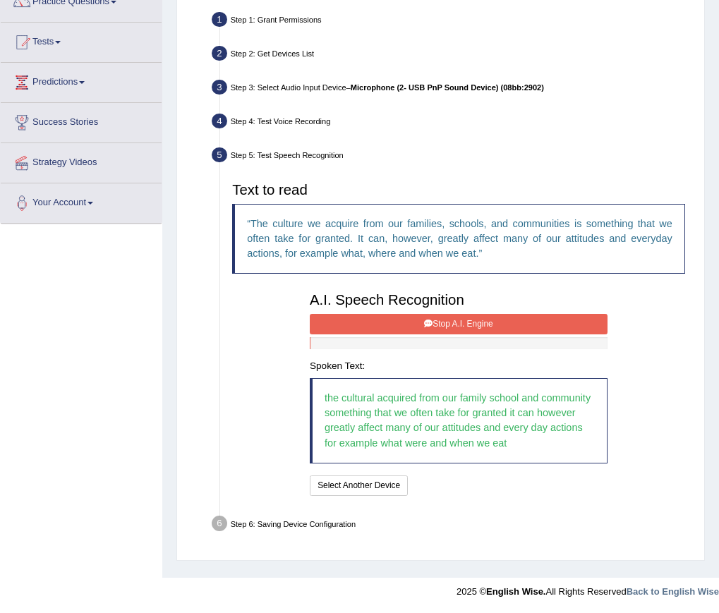
click at [467, 326] on button "Stop A.I. Engine" at bounding box center [459, 324] width 298 height 20
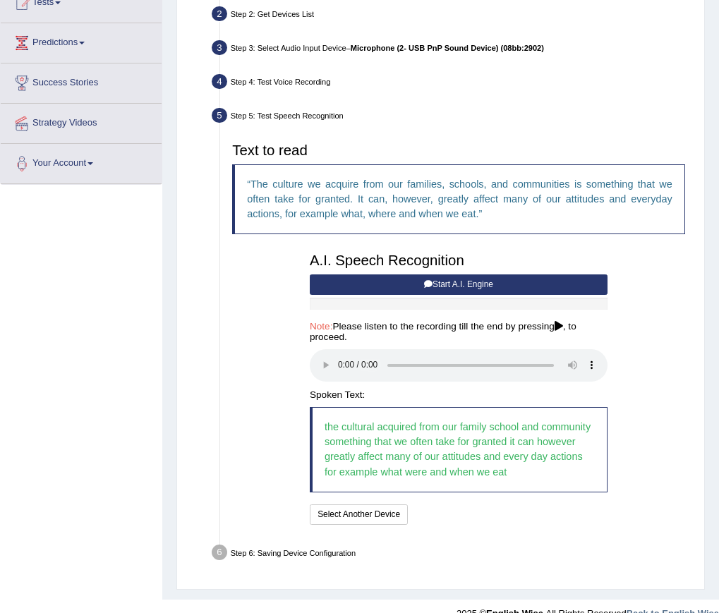
scroll to position [189, 0]
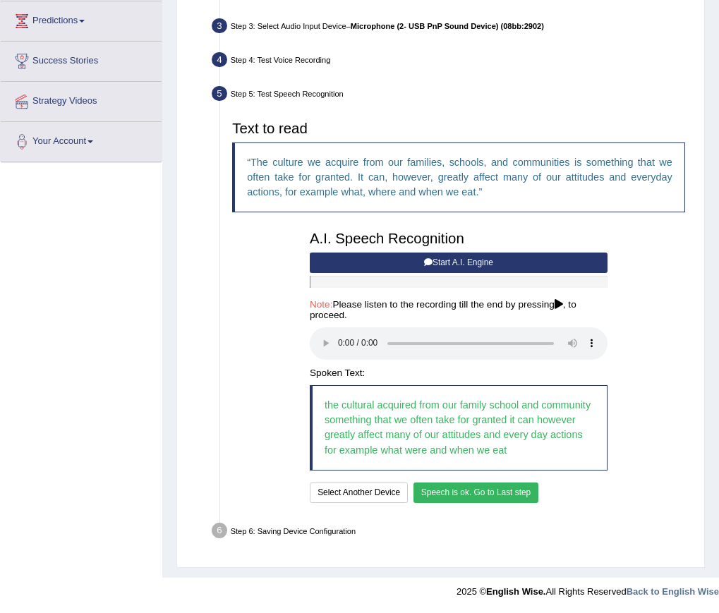
click at [469, 488] on button "Speech is ok. Go to Last step" at bounding box center [476, 493] width 126 height 20
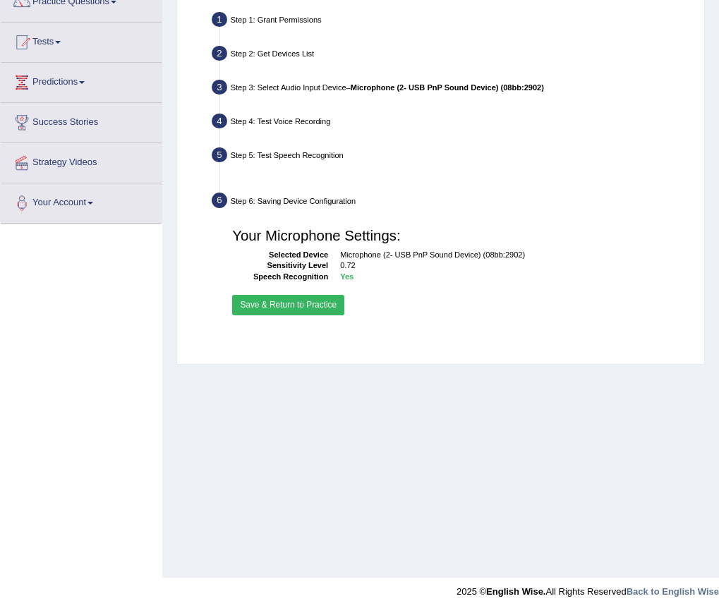
scroll to position [128, 0]
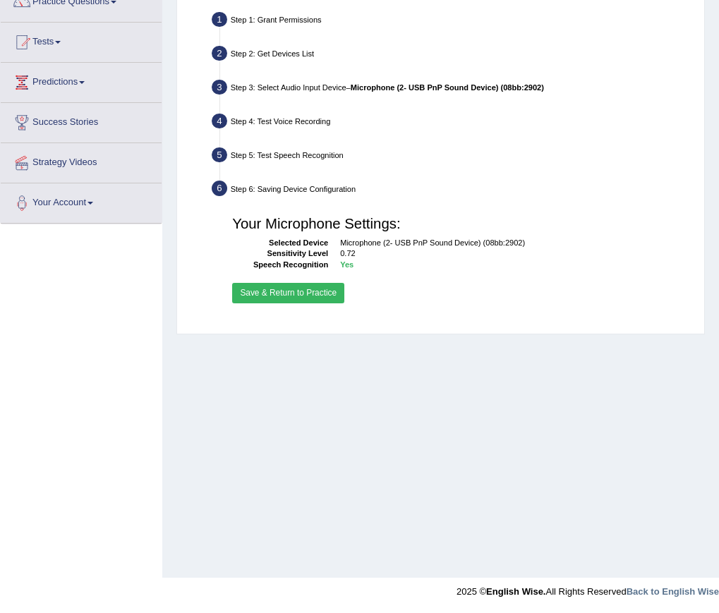
click at [306, 298] on button "Save & Return to Practice" at bounding box center [288, 293] width 112 height 20
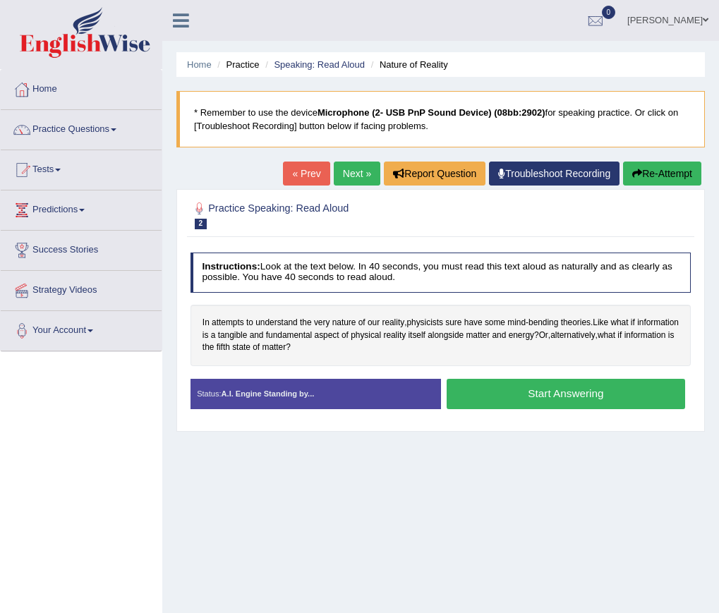
click at [554, 395] on button "Start Answering" at bounding box center [566, 394] width 238 height 30
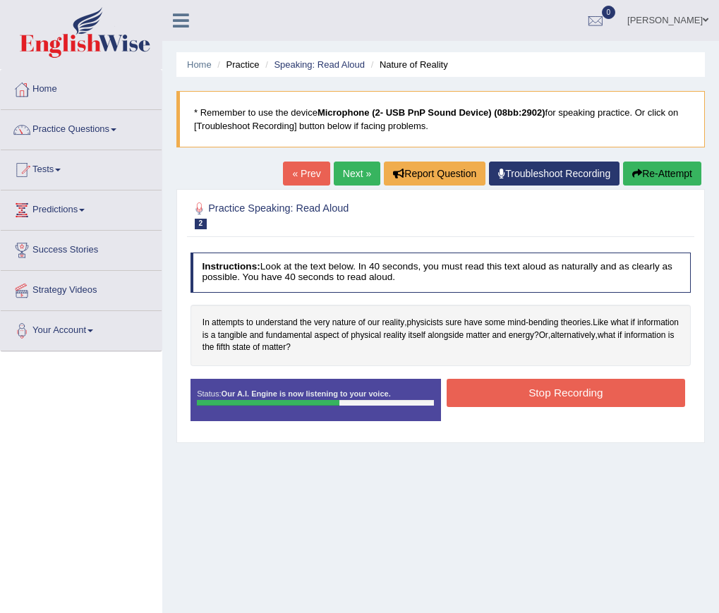
click at [566, 396] on button "Stop Recording" at bounding box center [566, 393] width 238 height 28
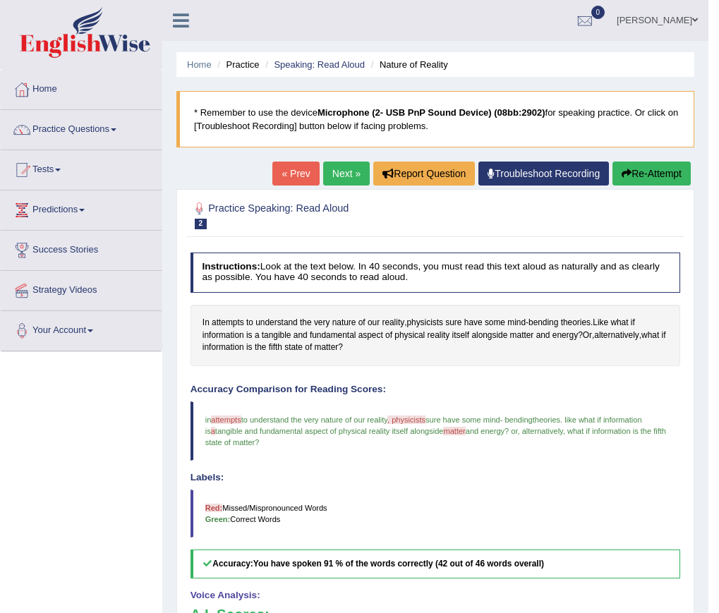
click at [660, 175] on button "Re-Attempt" at bounding box center [651, 174] width 78 height 24
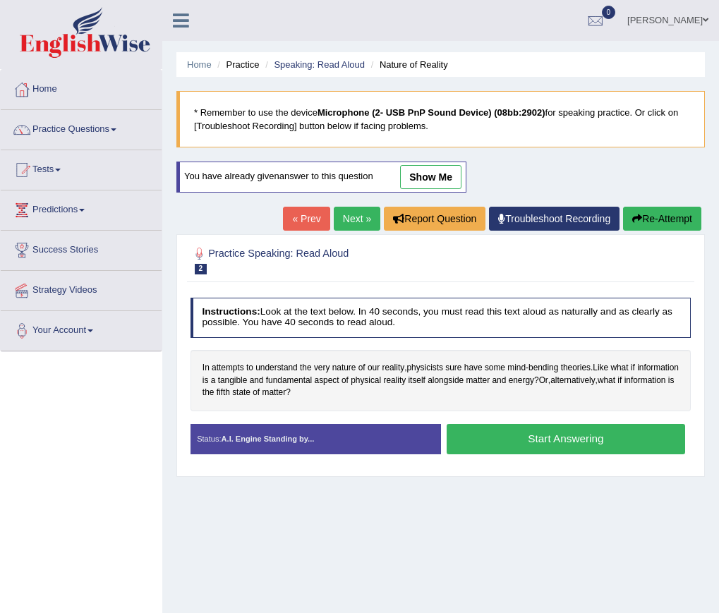
click at [574, 442] on button "Start Answering" at bounding box center [566, 439] width 238 height 30
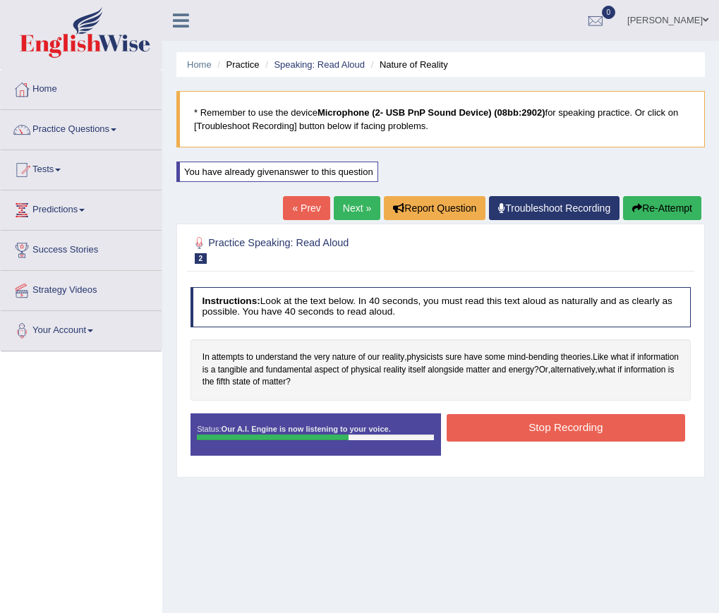
click at [578, 430] on button "Stop Recording" at bounding box center [566, 428] width 238 height 28
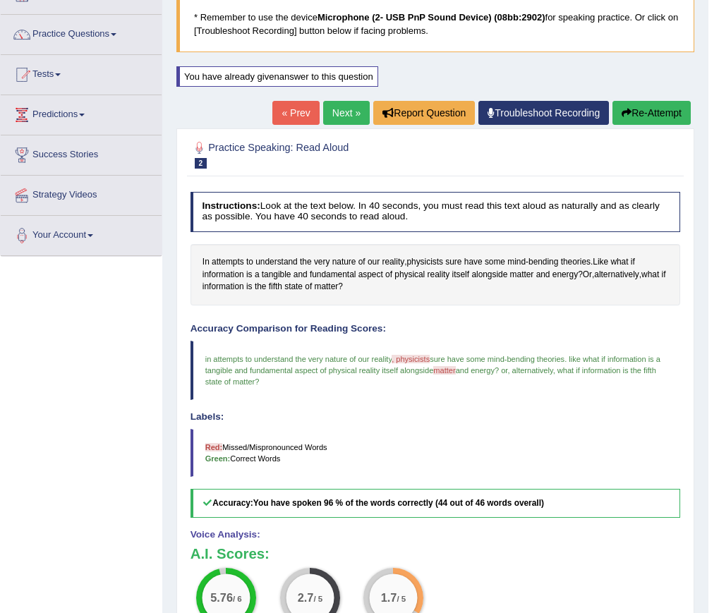
scroll to position [71, 0]
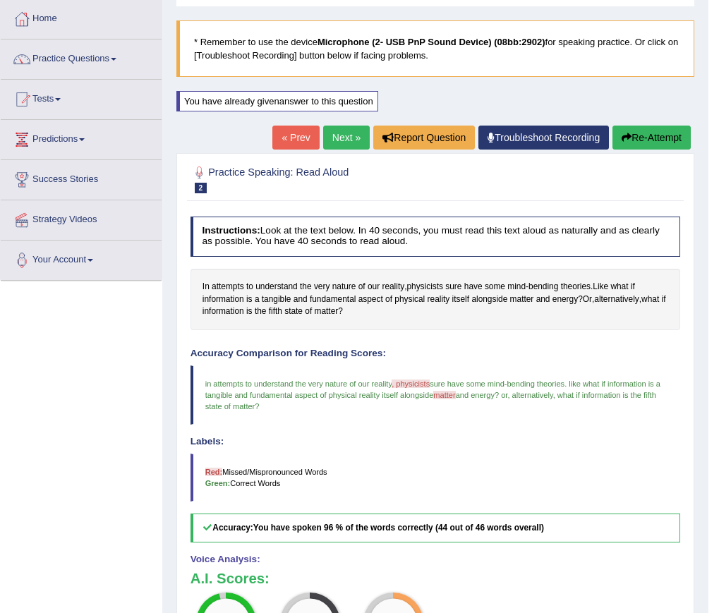
click at [332, 138] on link "Next »" at bounding box center [346, 138] width 47 height 24
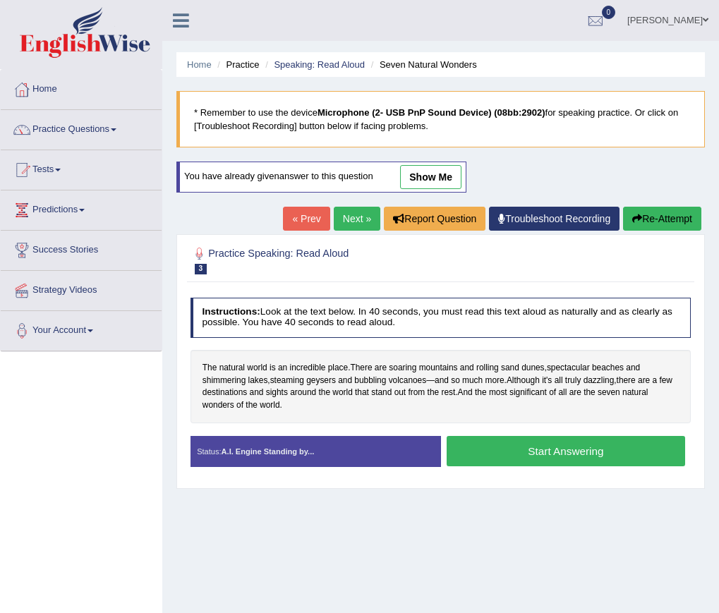
click at [569, 449] on button "Start Answering" at bounding box center [566, 451] width 238 height 30
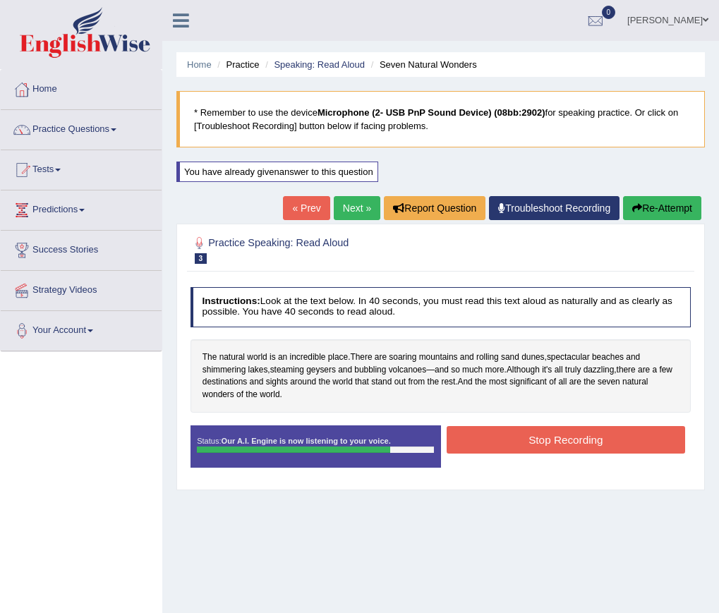
click at [558, 449] on button "Stop Recording" at bounding box center [566, 440] width 238 height 28
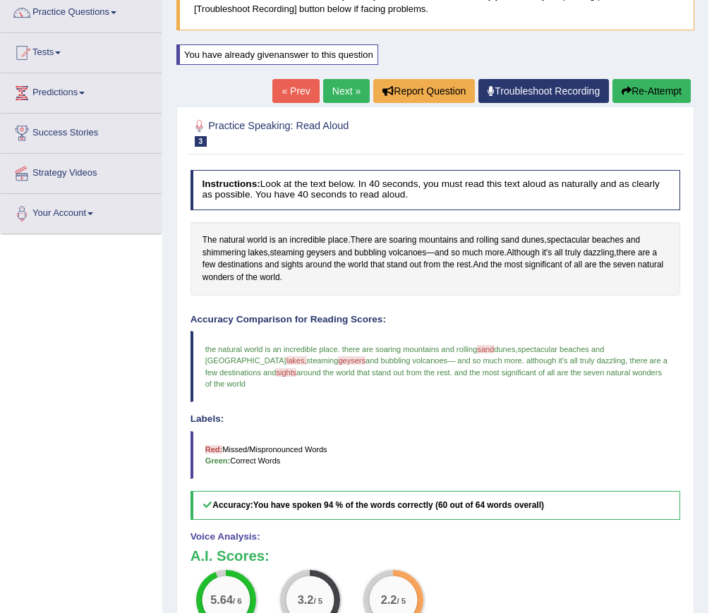
scroll to position [71, 0]
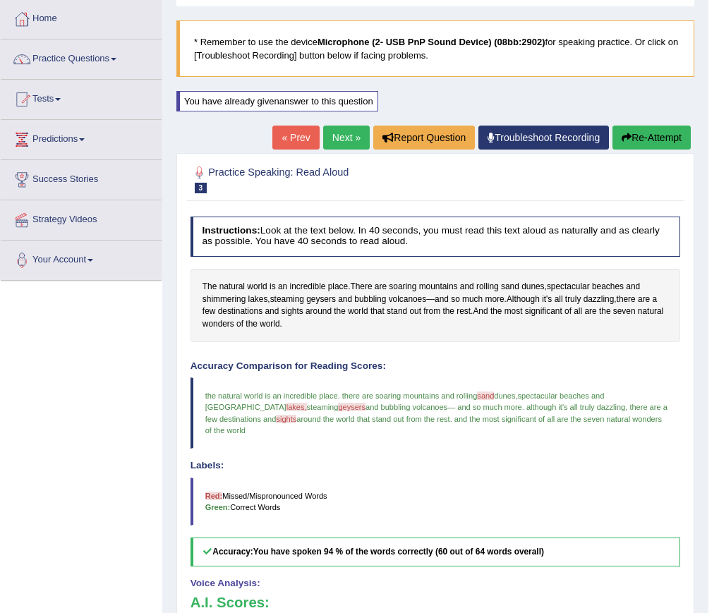
click at [333, 139] on link "Next »" at bounding box center [346, 138] width 47 height 24
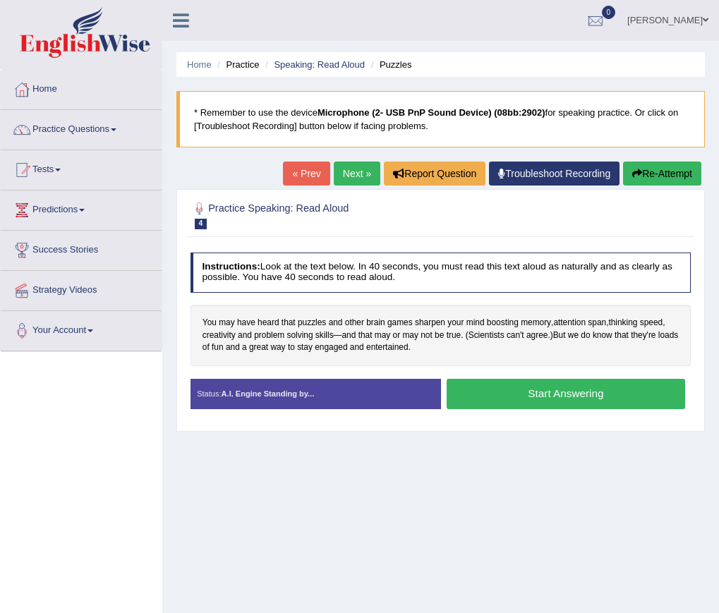
click at [571, 398] on button "Start Answering" at bounding box center [566, 394] width 238 height 30
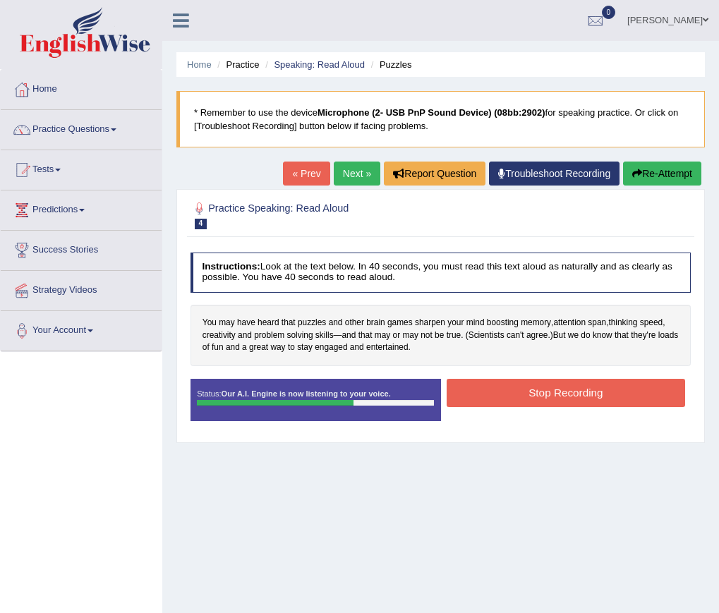
click at [571, 398] on button "Stop Recording" at bounding box center [566, 393] width 238 height 28
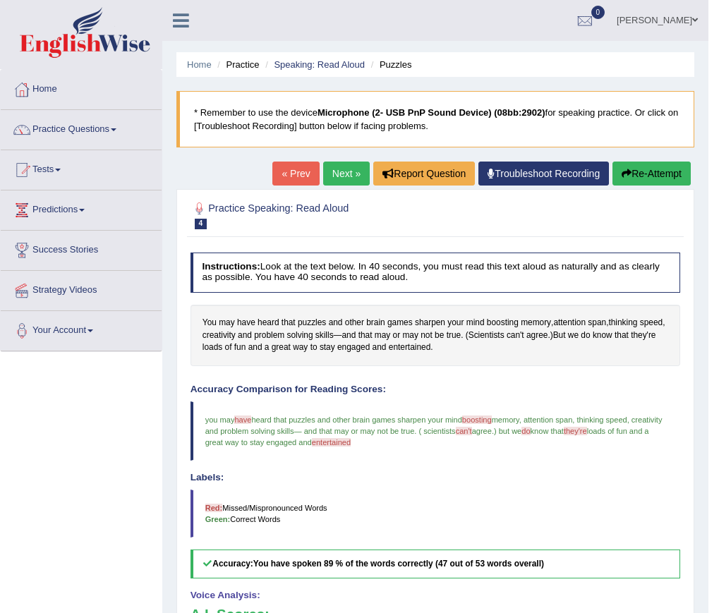
click at [344, 180] on link "Next »" at bounding box center [346, 174] width 47 height 24
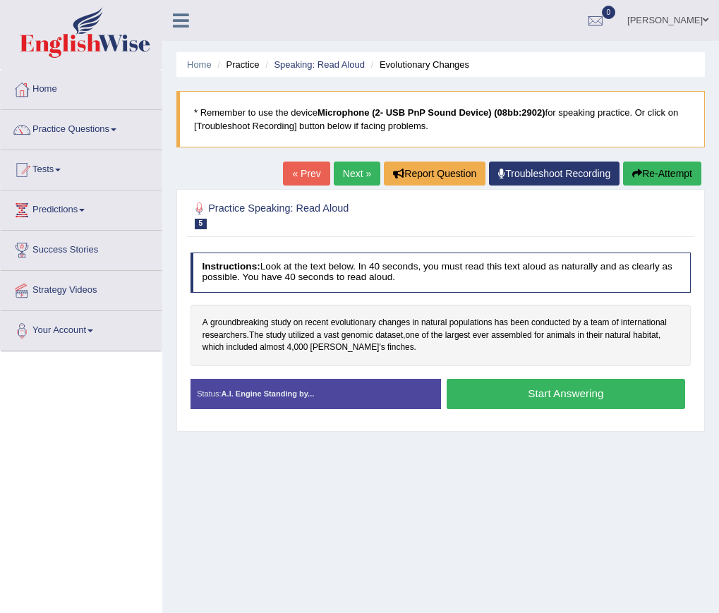
click at [568, 398] on button "Start Answering" at bounding box center [566, 394] width 238 height 30
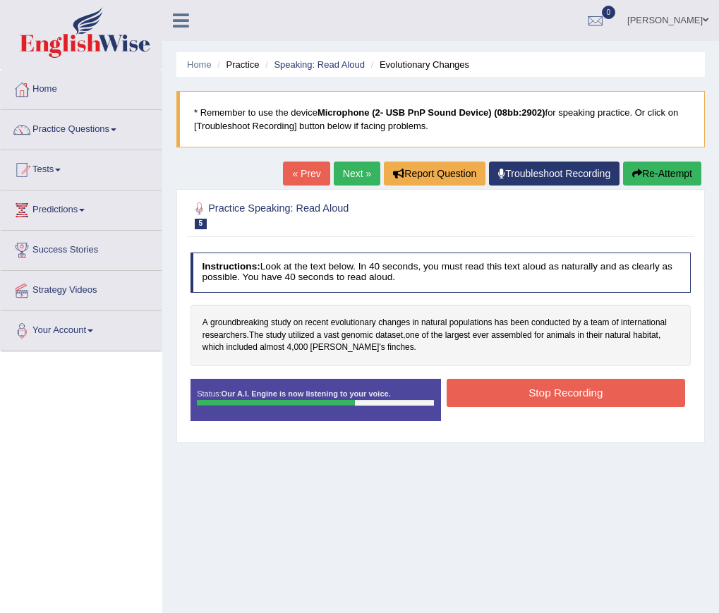
click at [575, 398] on button "Stop Recording" at bounding box center [566, 393] width 238 height 28
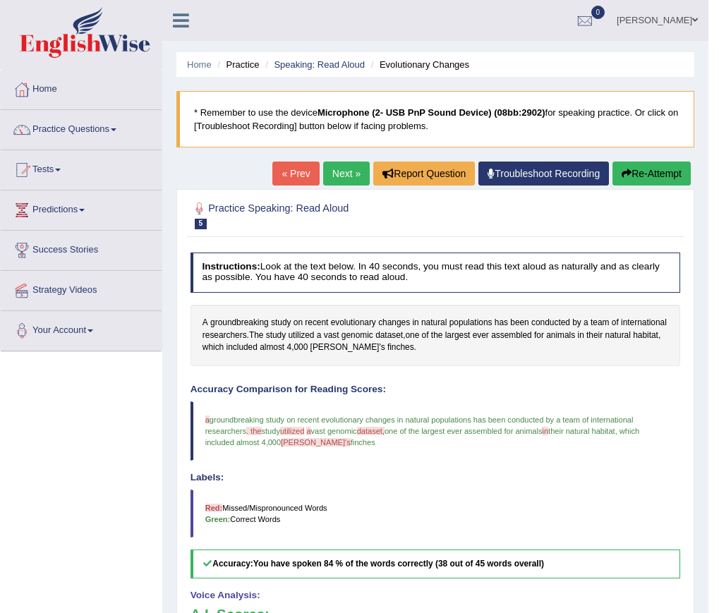
click at [637, 176] on button "Re-Attempt" at bounding box center [651, 174] width 78 height 24
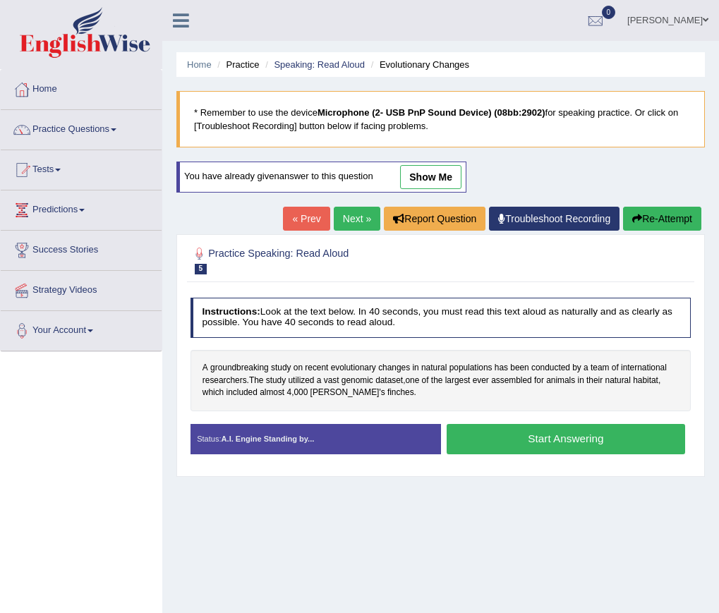
click at [572, 430] on button "Start Answering" at bounding box center [566, 439] width 238 height 30
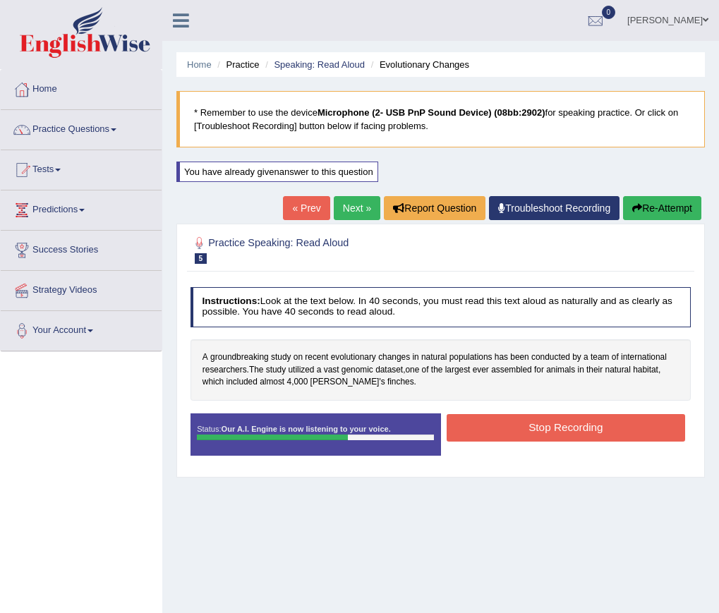
click at [572, 430] on button "Stop Recording" at bounding box center [566, 428] width 238 height 28
